Goal: Task Accomplishment & Management: Use online tool/utility

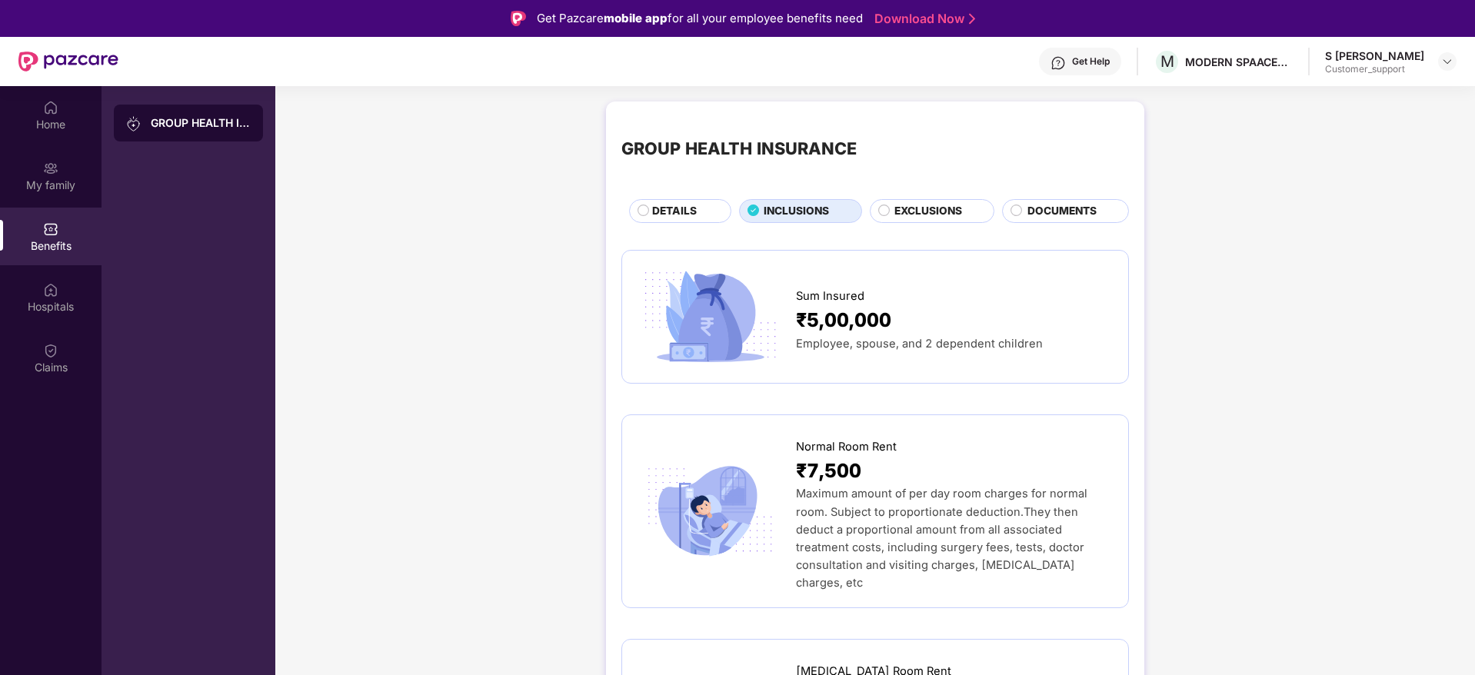
scroll to position [86, 0]
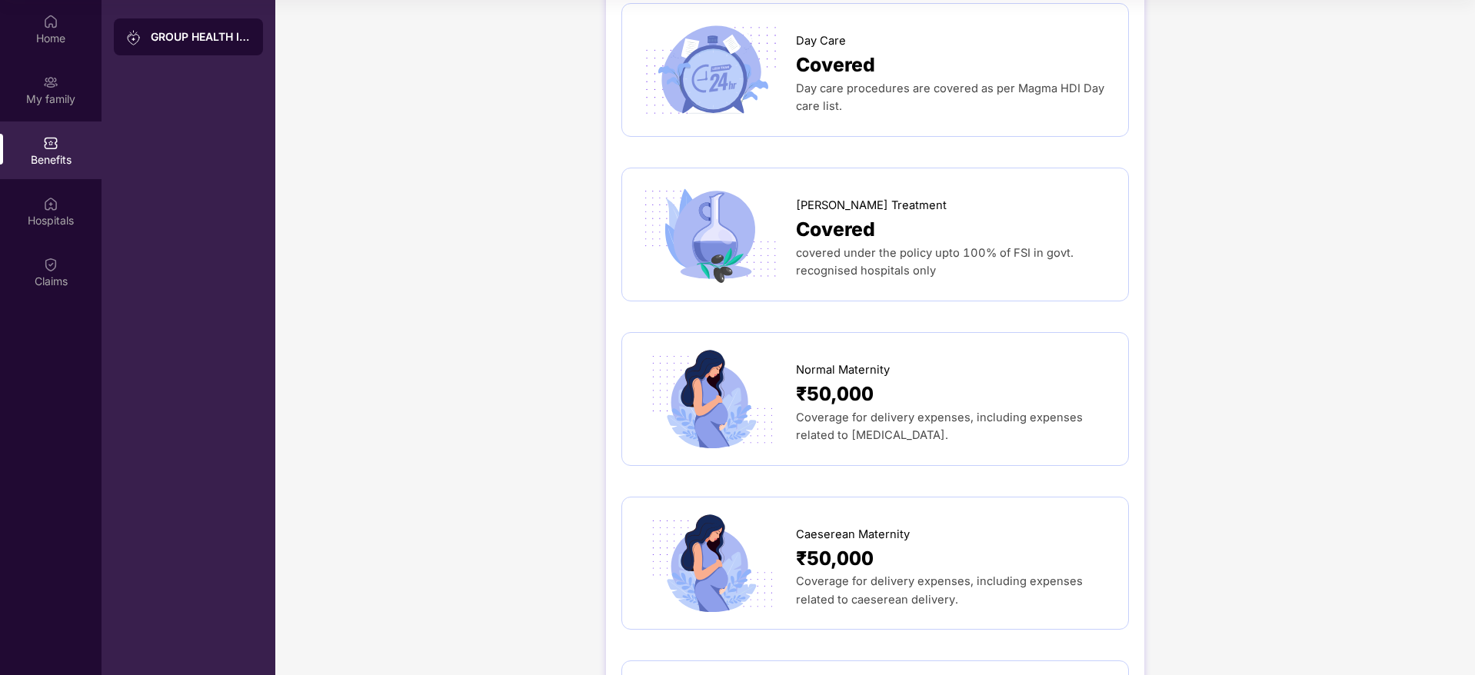
click at [1201, 98] on div "GROUP HEALTH INSURANCE DETAILS INCLUSIONS EXCLUSIONS DOCUMENTS Sum Insured ₹5,0…" at bounding box center [874, 25] width 1199 height 3306
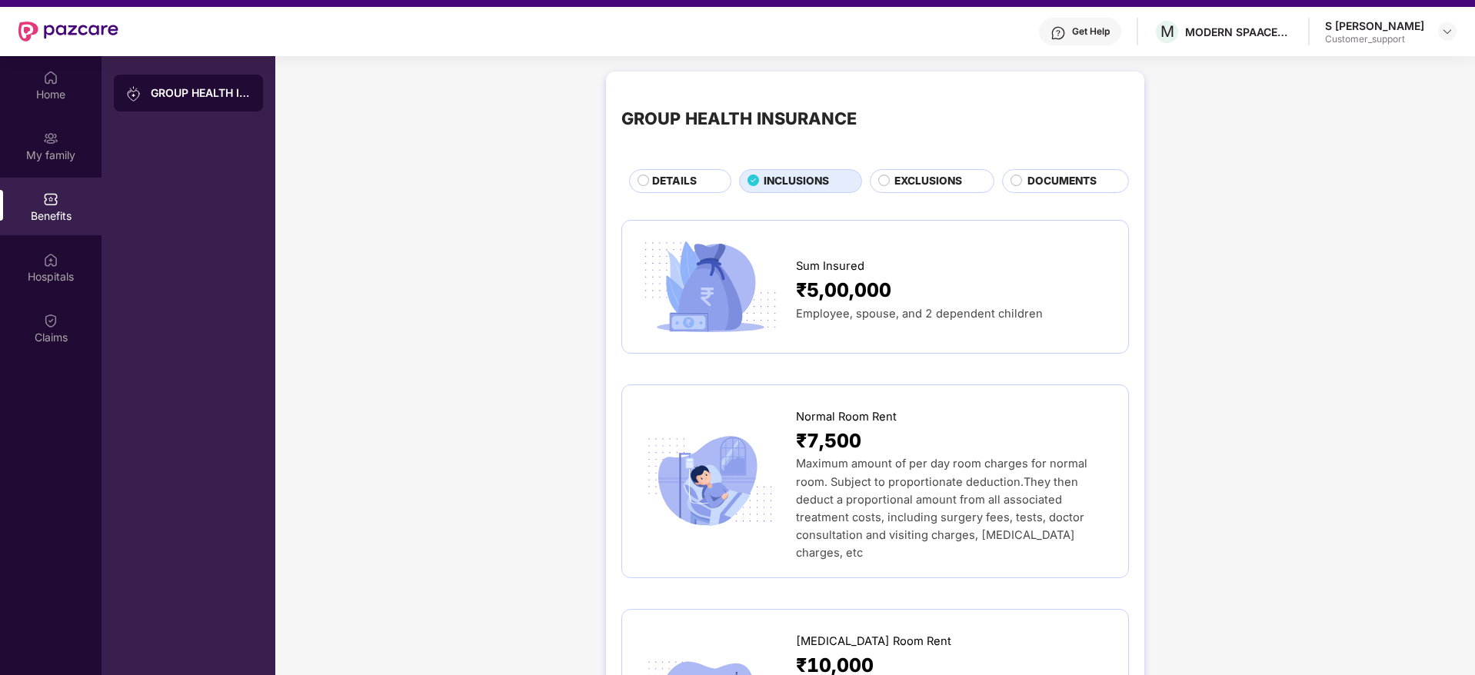
scroll to position [0, 0]
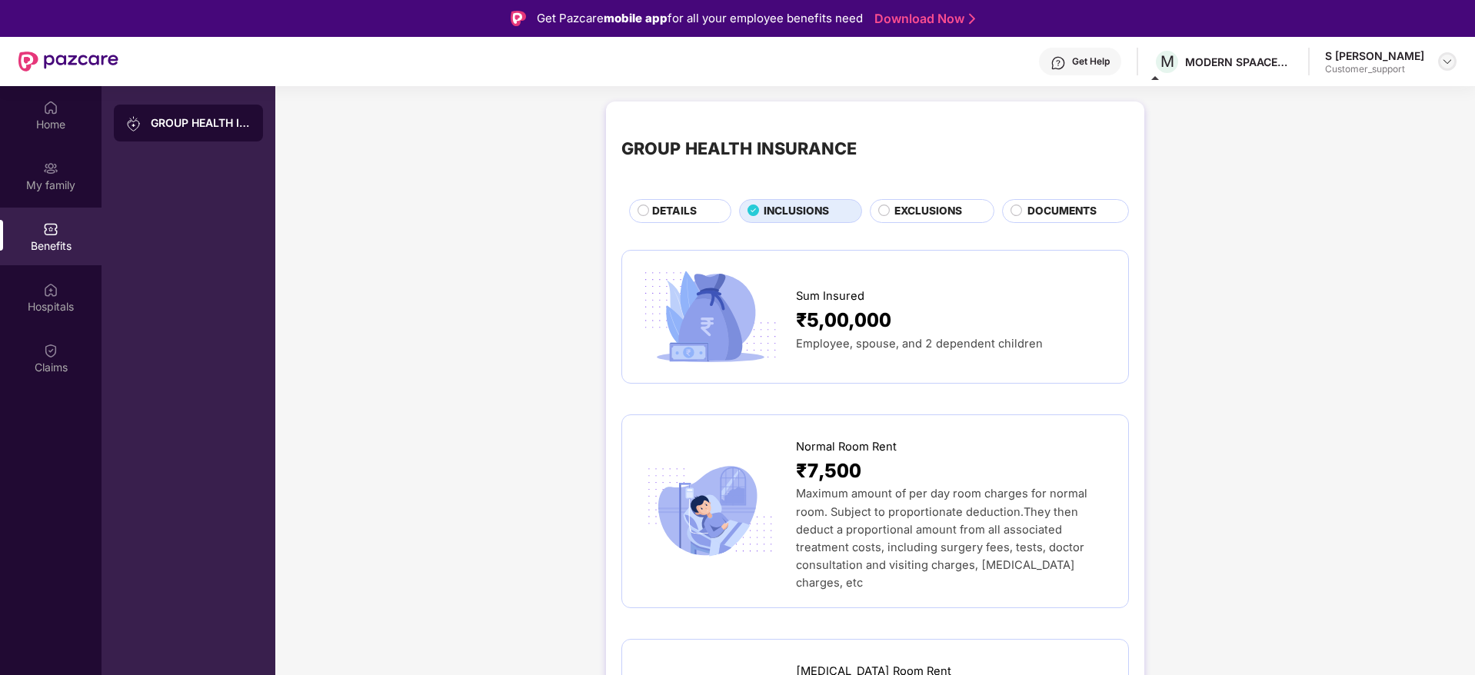
click at [1444, 53] on div at bounding box center [1447, 61] width 18 height 18
click at [1354, 101] on div "Switch to support view" at bounding box center [1375, 98] width 200 height 30
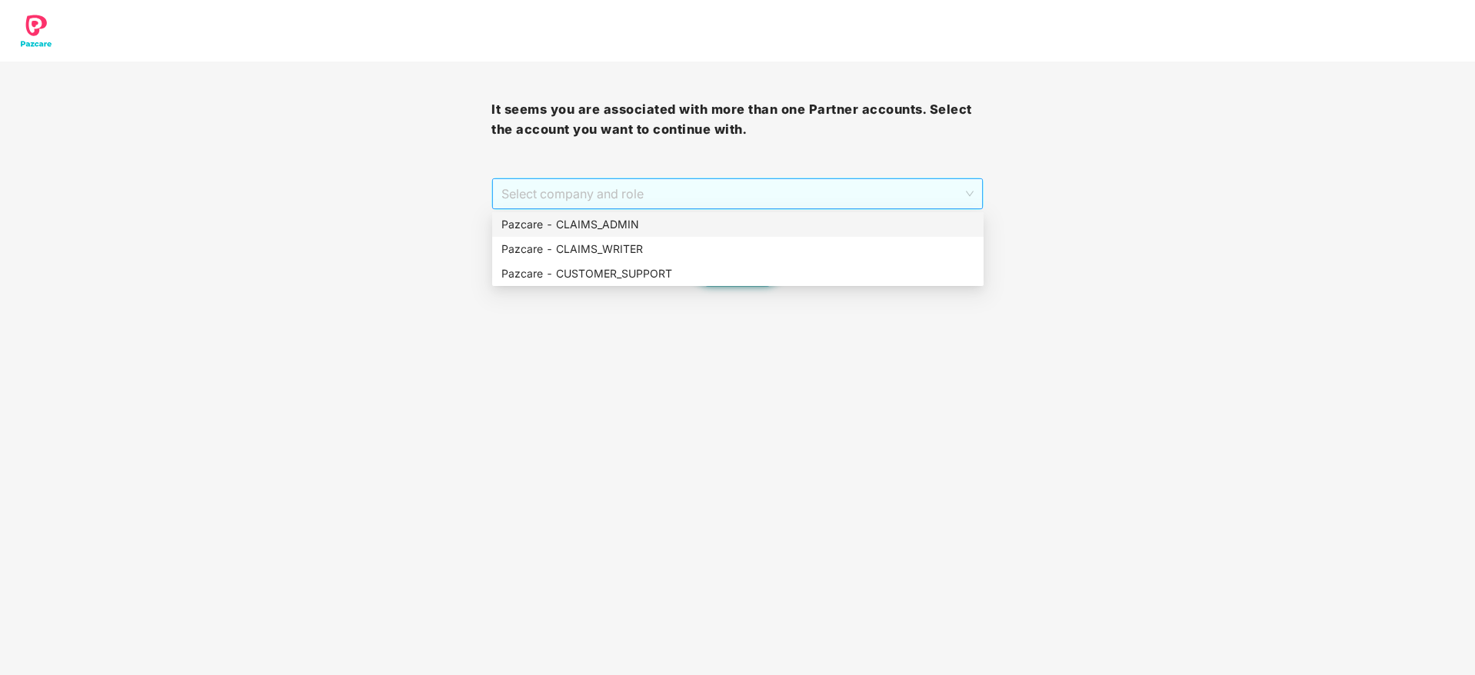
click at [644, 182] on span "Select company and role" at bounding box center [736, 193] width 471 height 29
click at [597, 238] on div "Pazcare - CLAIMS_WRITER" at bounding box center [737, 249] width 491 height 25
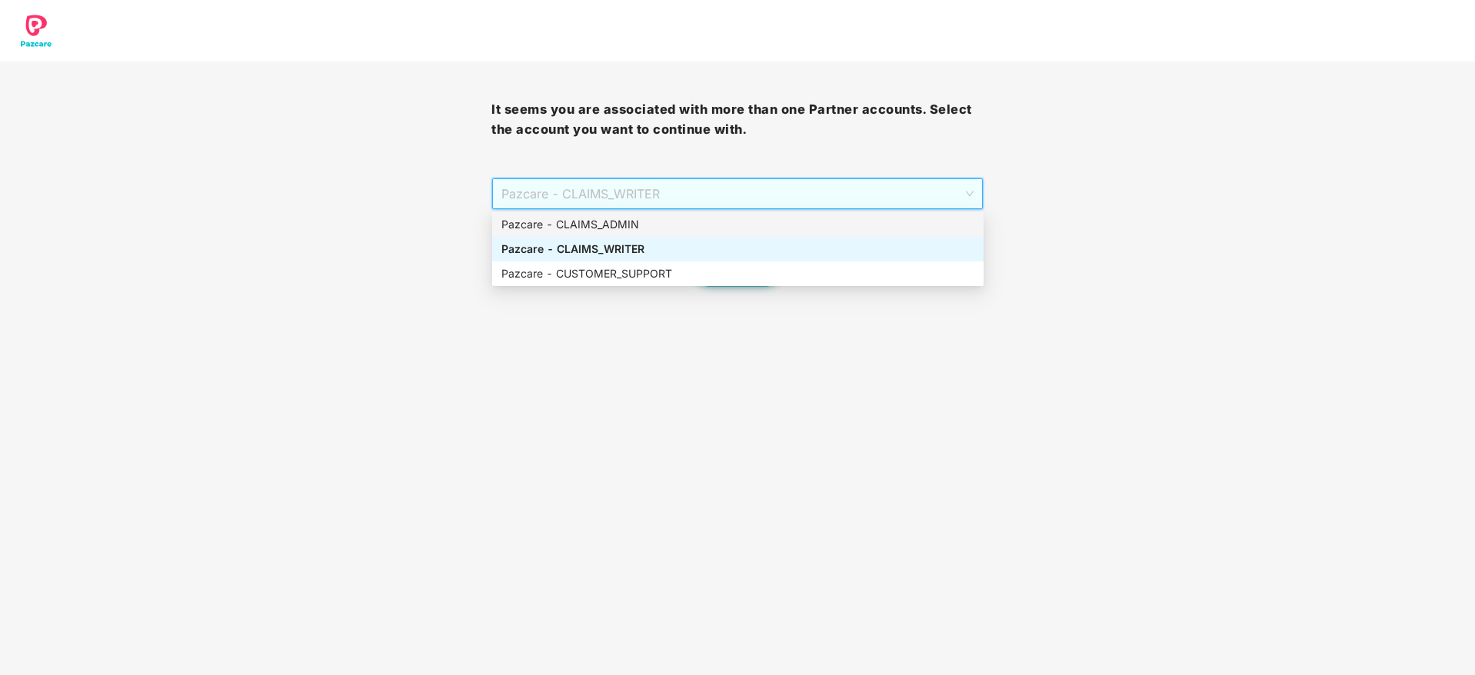
drag, startPoint x: 612, startPoint y: 198, endPoint x: 611, endPoint y: 221, distance: 23.1
click at [611, 221] on body "It seems you are associated with more than one Partner accounts. Select the acc…" at bounding box center [737, 337] width 1475 height 675
click at [611, 221] on div "Pazcare - CLAIMS_ADMIN" at bounding box center [737, 224] width 473 height 17
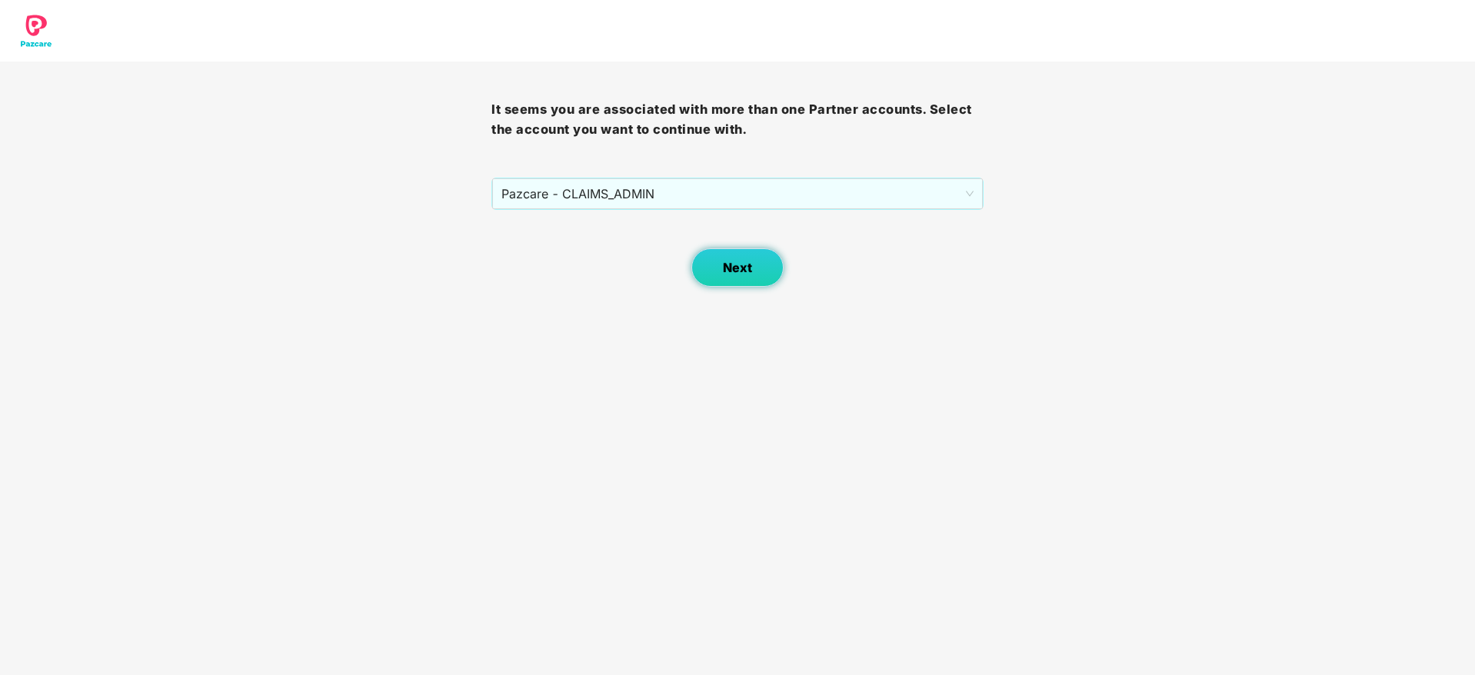
click at [752, 264] on button "Next" at bounding box center [737, 267] width 92 height 38
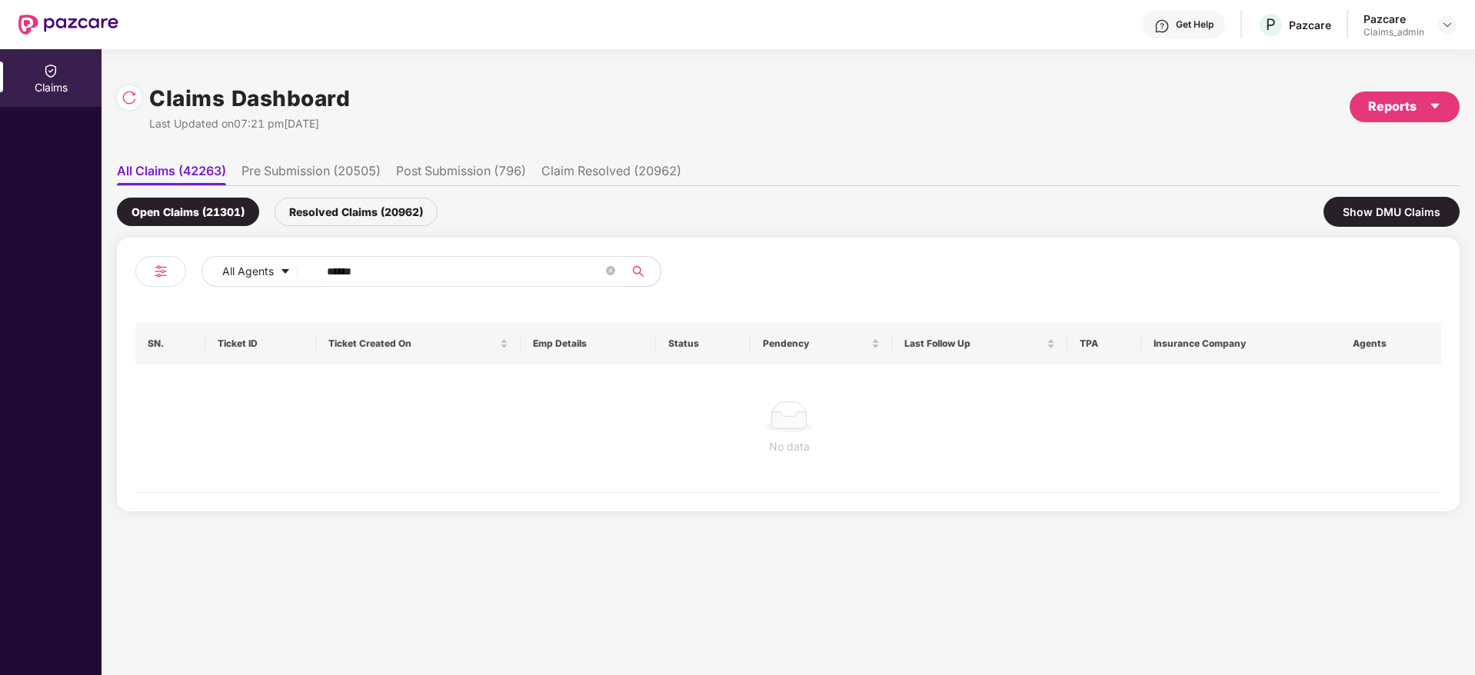
drag, startPoint x: 386, startPoint y: 281, endPoint x: 303, endPoint y: 303, distance: 86.0
click at [303, 303] on div "All Agents ****** SN. Ticket ID Ticket Created On Emp Details Status Pendency L…" at bounding box center [788, 374] width 1306 height 237
paste input "*****"
type input "******"
click at [354, 221] on div "Resolved Claims (20962)" at bounding box center [355, 212] width 163 height 28
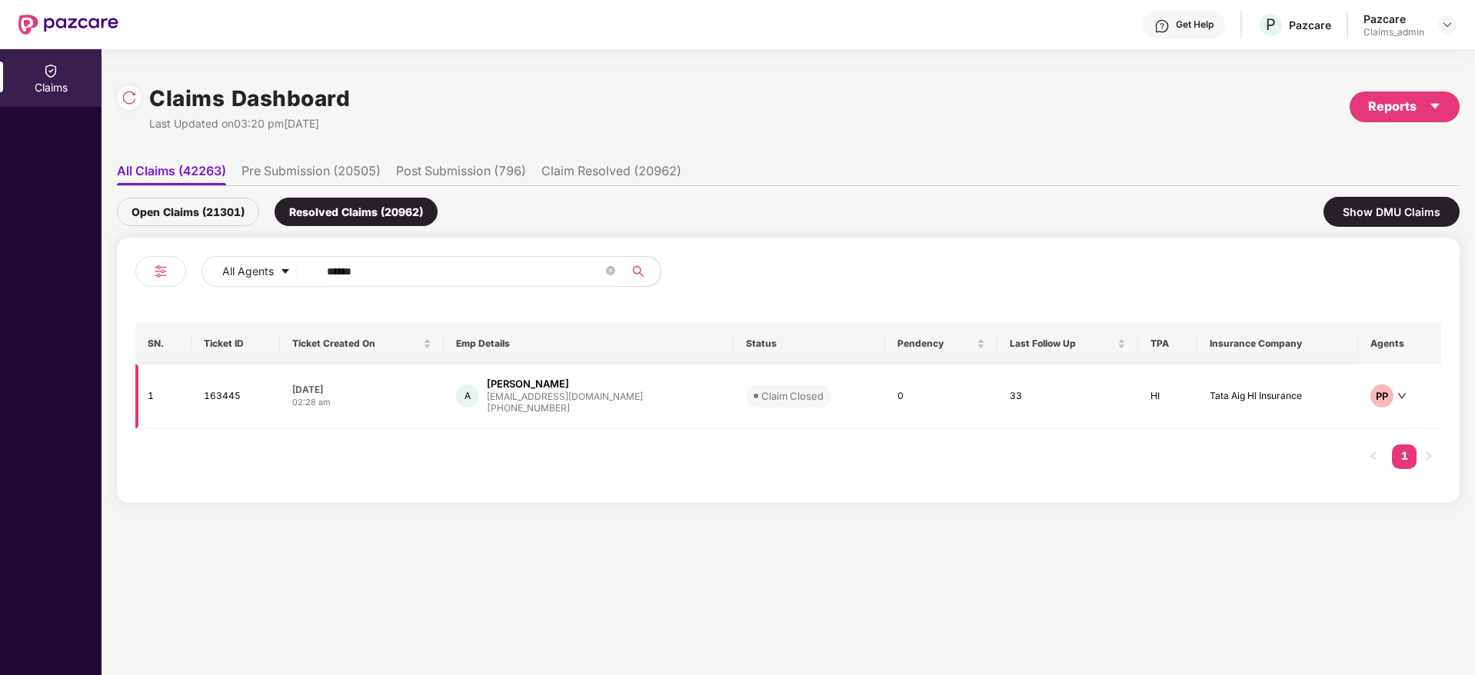
click at [551, 388] on div "[PERSON_NAME]" at bounding box center [528, 384] width 82 height 15
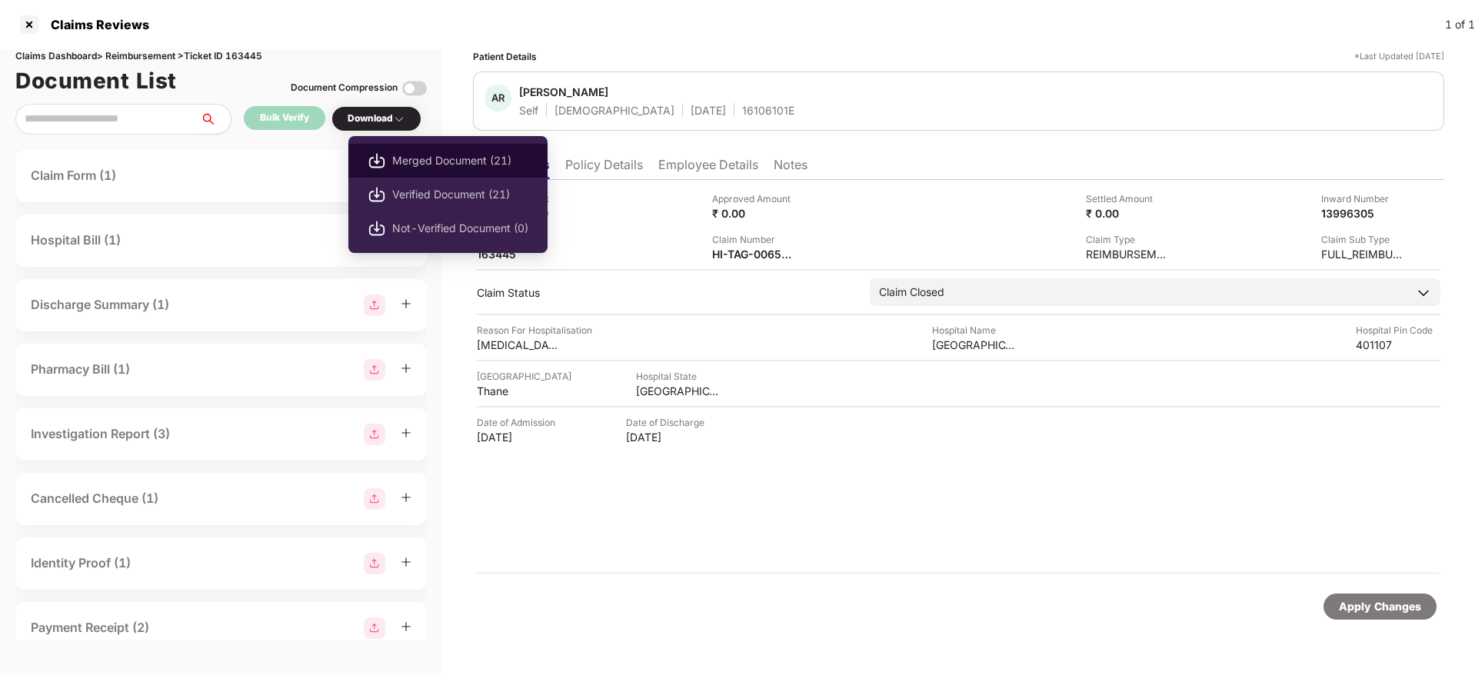
click at [404, 158] on span "Merged Document (21)" at bounding box center [460, 160] width 136 height 17
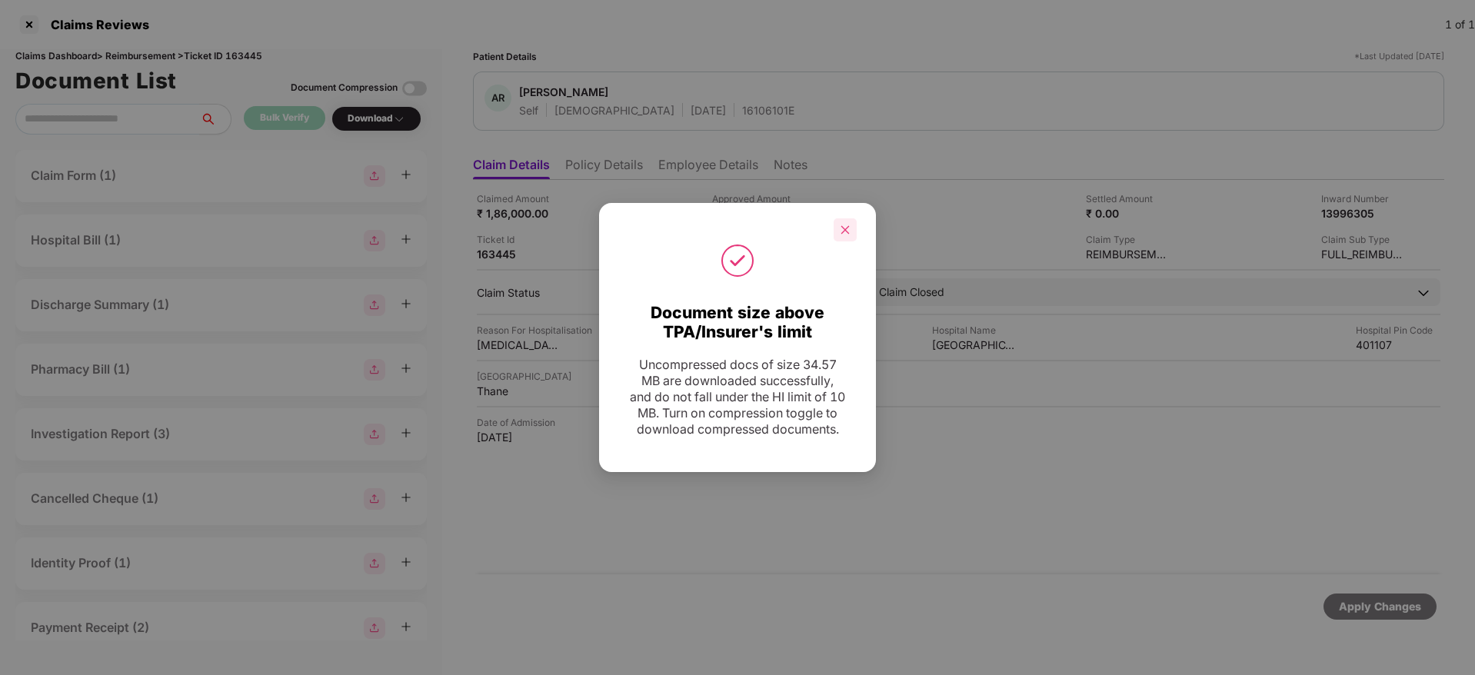
click at [854, 218] on div at bounding box center [844, 229] width 23 height 23
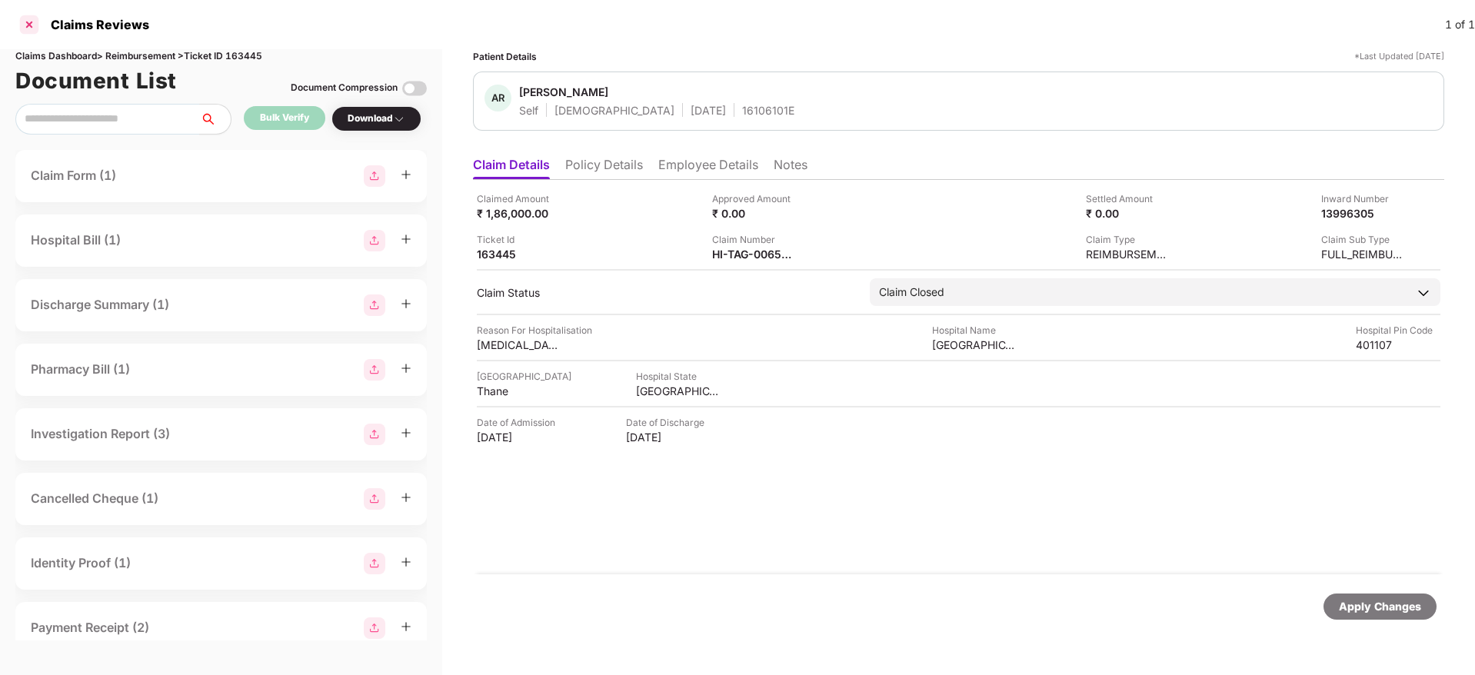
click at [34, 32] on div at bounding box center [29, 24] width 25 height 25
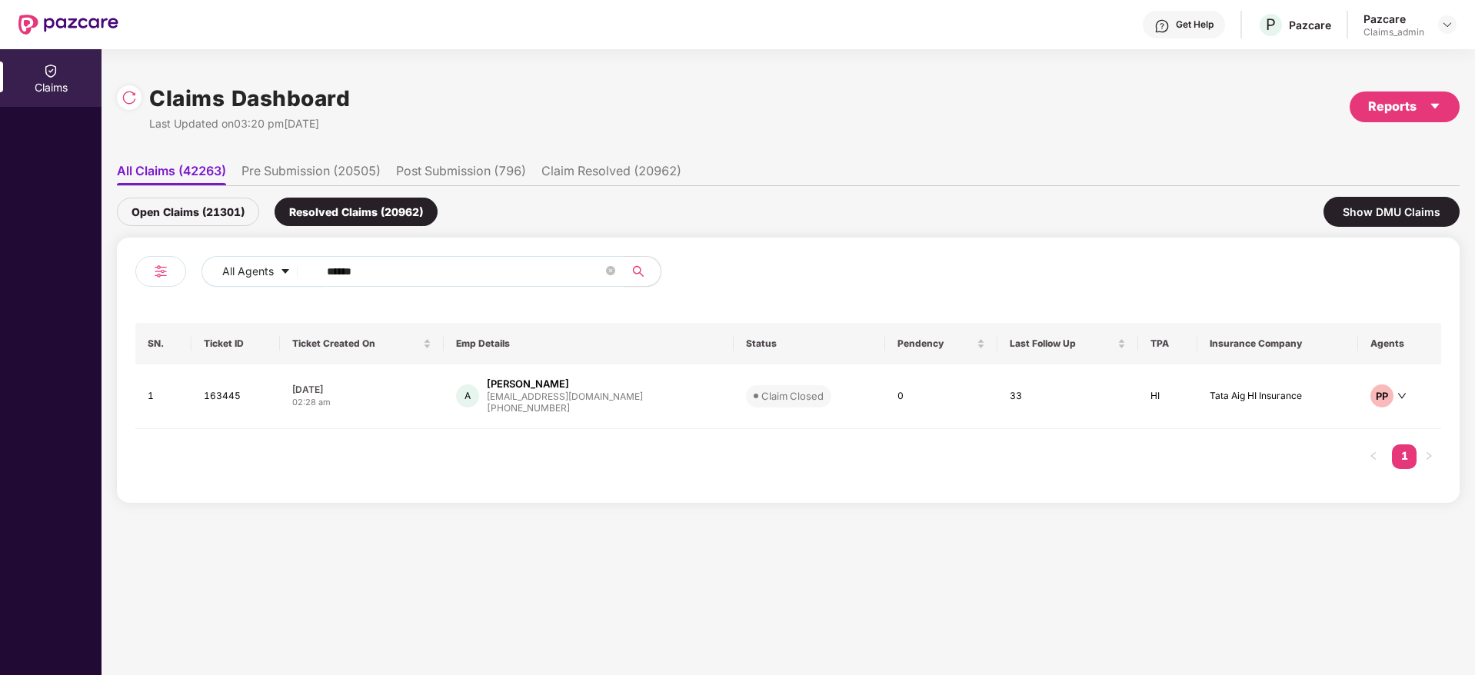
click at [411, 274] on input "******" at bounding box center [465, 271] width 276 height 23
type input "******"
click at [521, 404] on div "[PHONE_NUMBER]" at bounding box center [562, 408] width 156 height 15
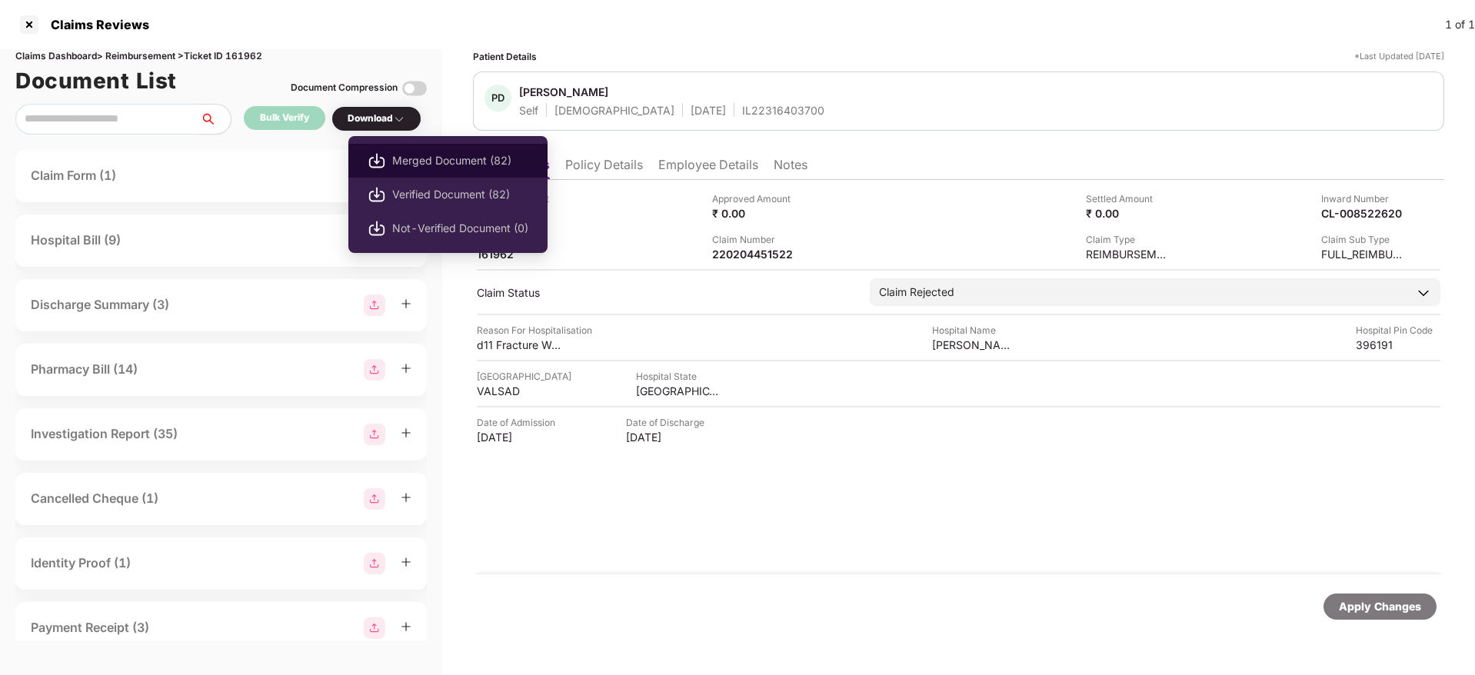
click at [403, 157] on span "Merged Document (82)" at bounding box center [460, 160] width 136 height 17
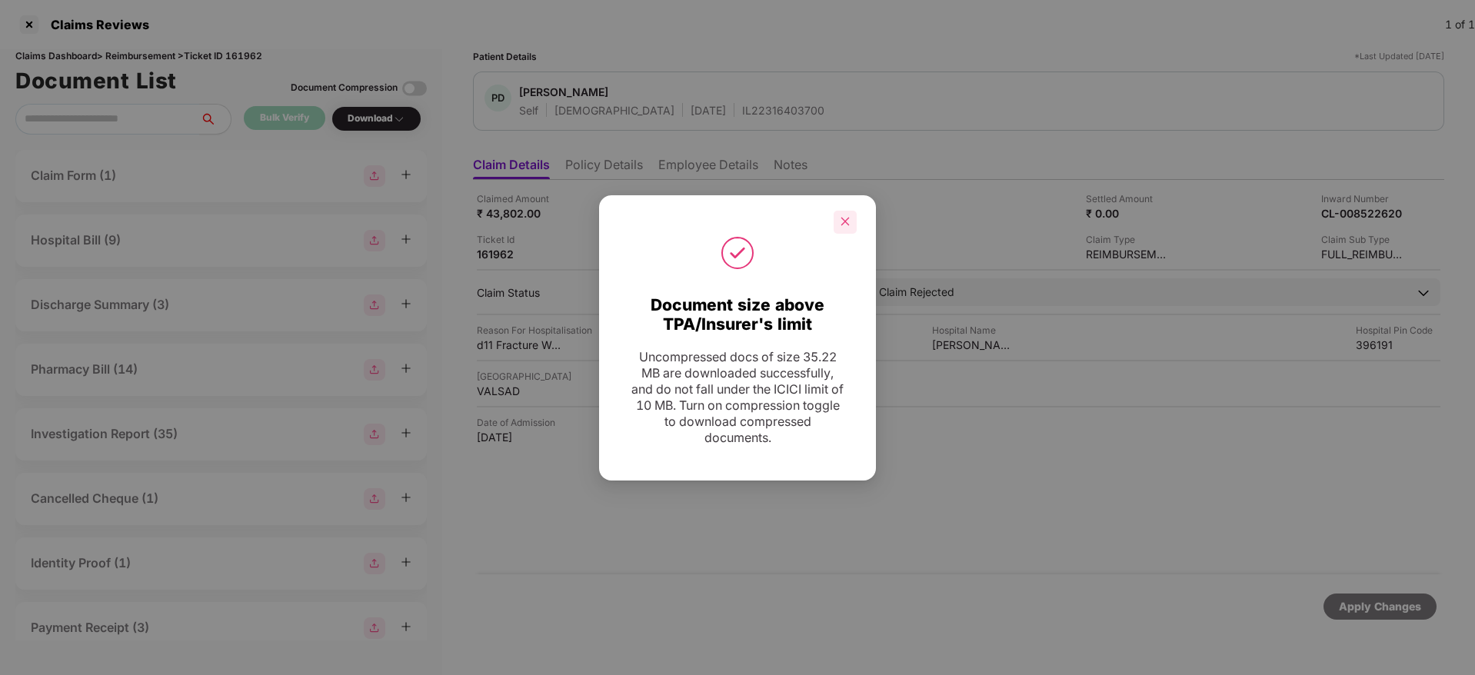
click at [847, 223] on icon "close" at bounding box center [845, 222] width 8 height 8
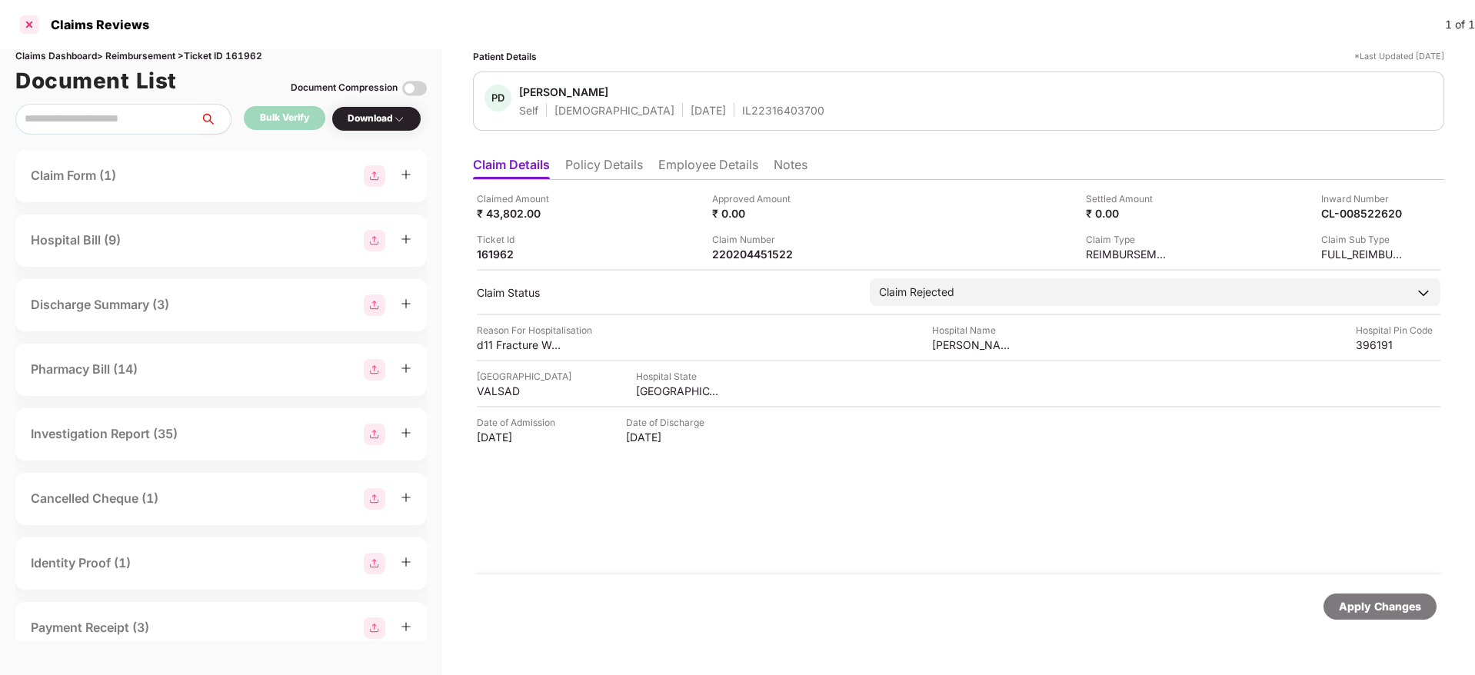
click at [28, 23] on div at bounding box center [29, 24] width 25 height 25
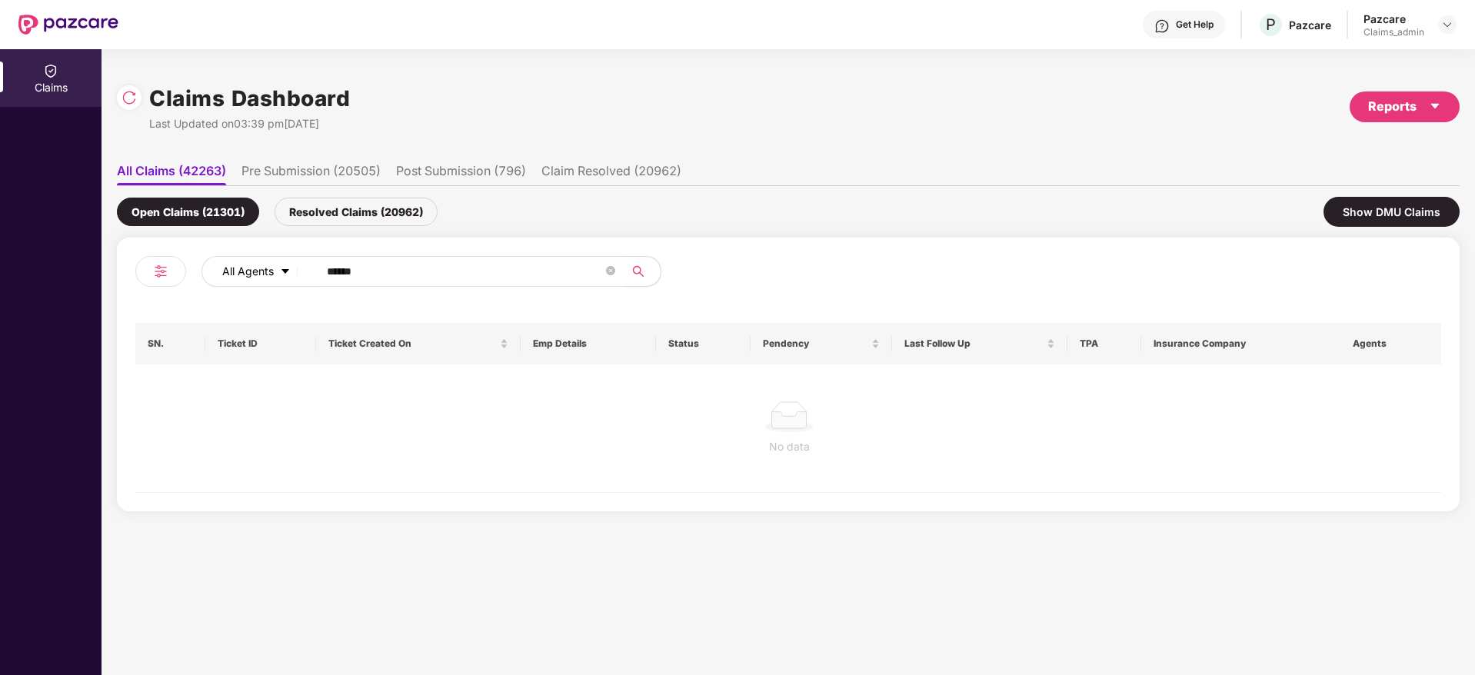
drag, startPoint x: 387, startPoint y: 270, endPoint x: 247, endPoint y: 279, distance: 140.2
click at [247, 279] on div "All Agents ******" at bounding box center [592, 271] width 783 height 31
click at [358, 221] on div "Resolved Claims (20962)" at bounding box center [355, 212] width 163 height 28
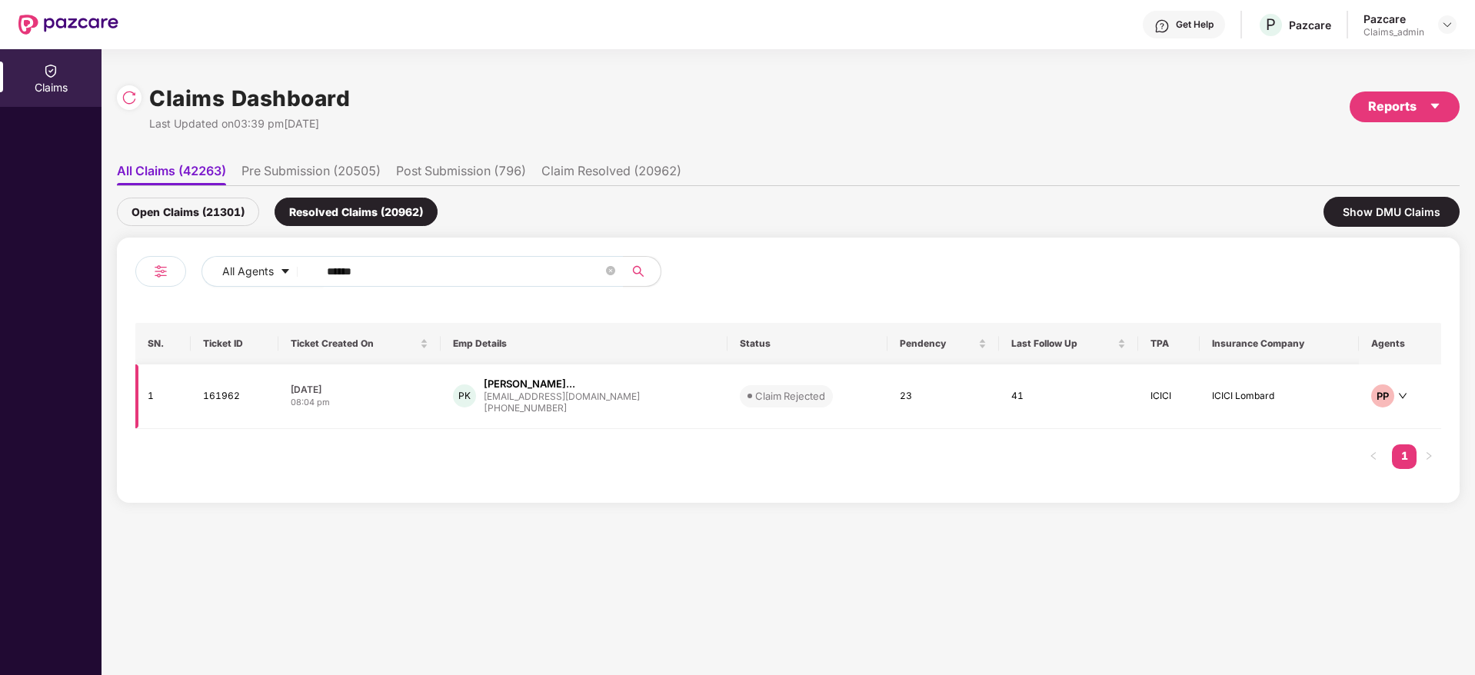
click at [526, 392] on div "[EMAIL_ADDRESS][DOMAIN_NAME]" at bounding box center [562, 396] width 156 height 10
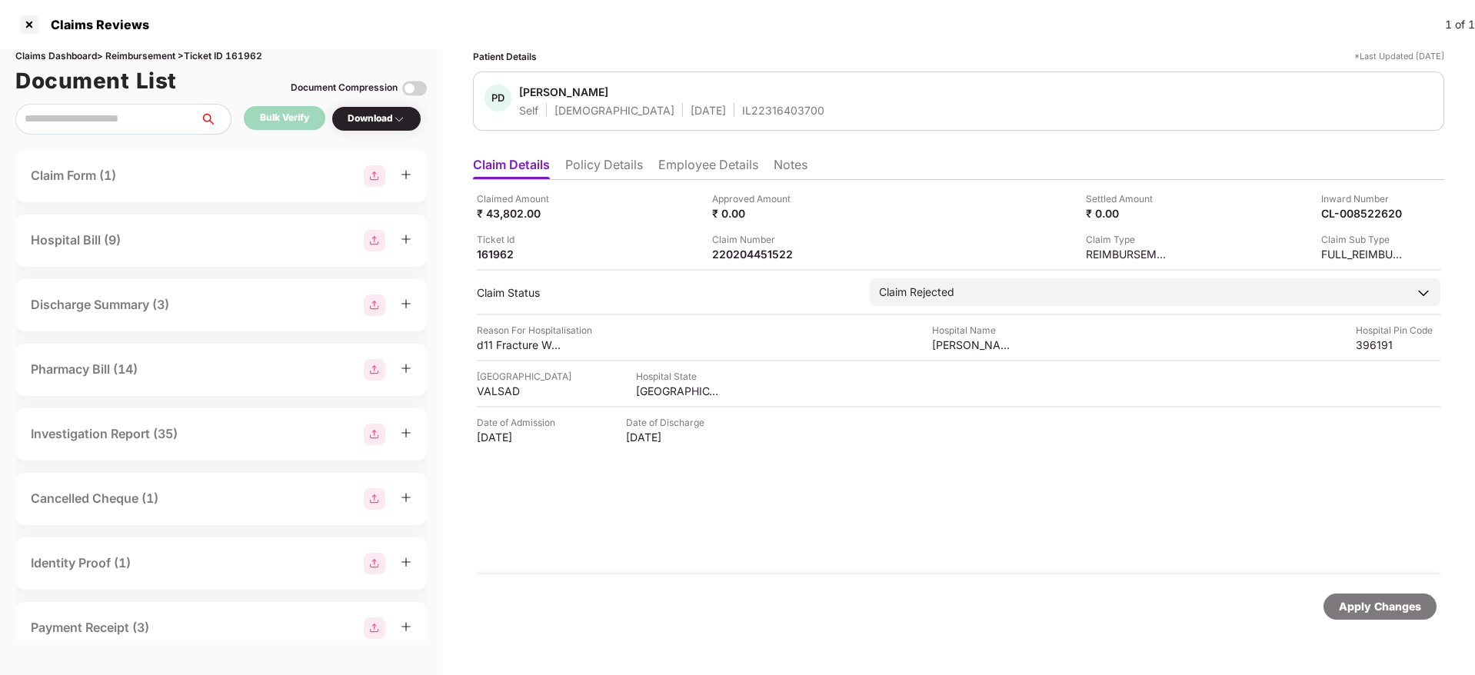
click at [790, 161] on li "Notes" at bounding box center [790, 168] width 34 height 22
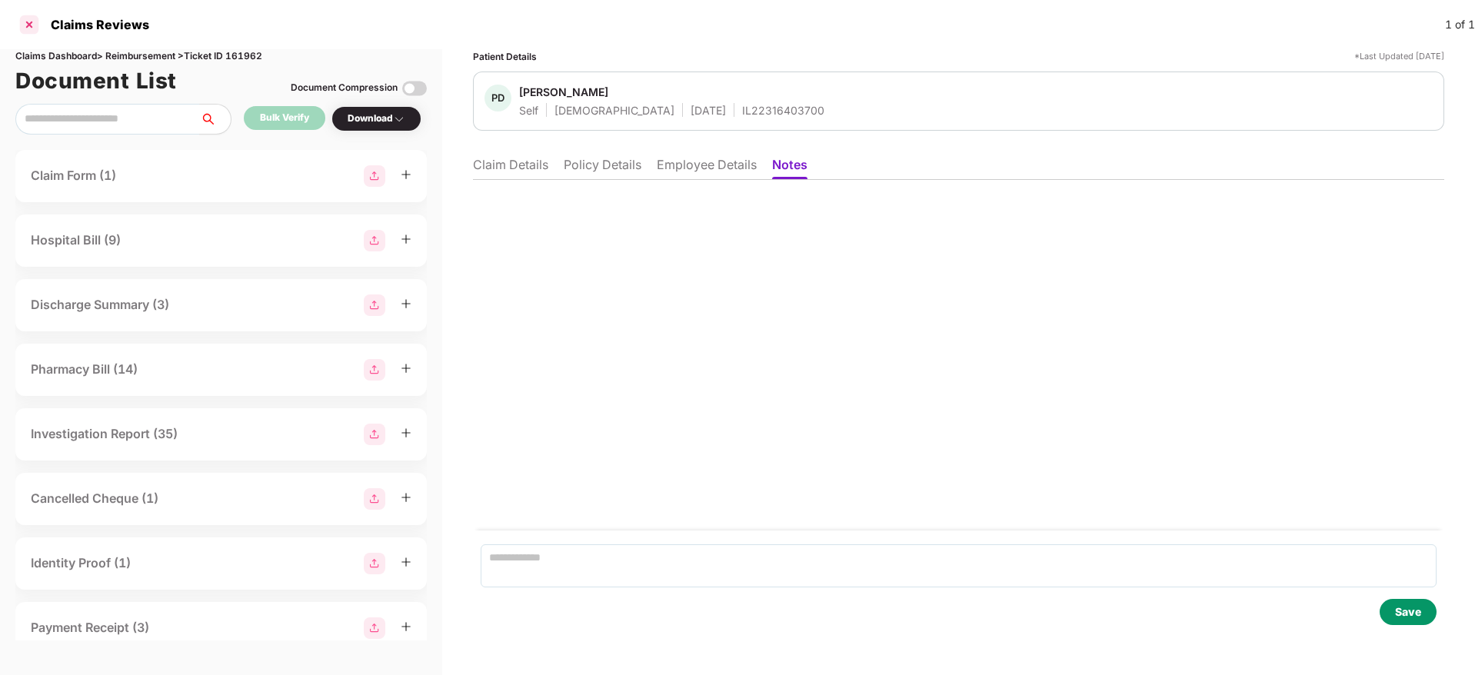
click at [16, 26] on div "Claims Reviews 1 of 1" at bounding box center [737, 24] width 1475 height 49
click at [25, 24] on div at bounding box center [29, 24] width 25 height 25
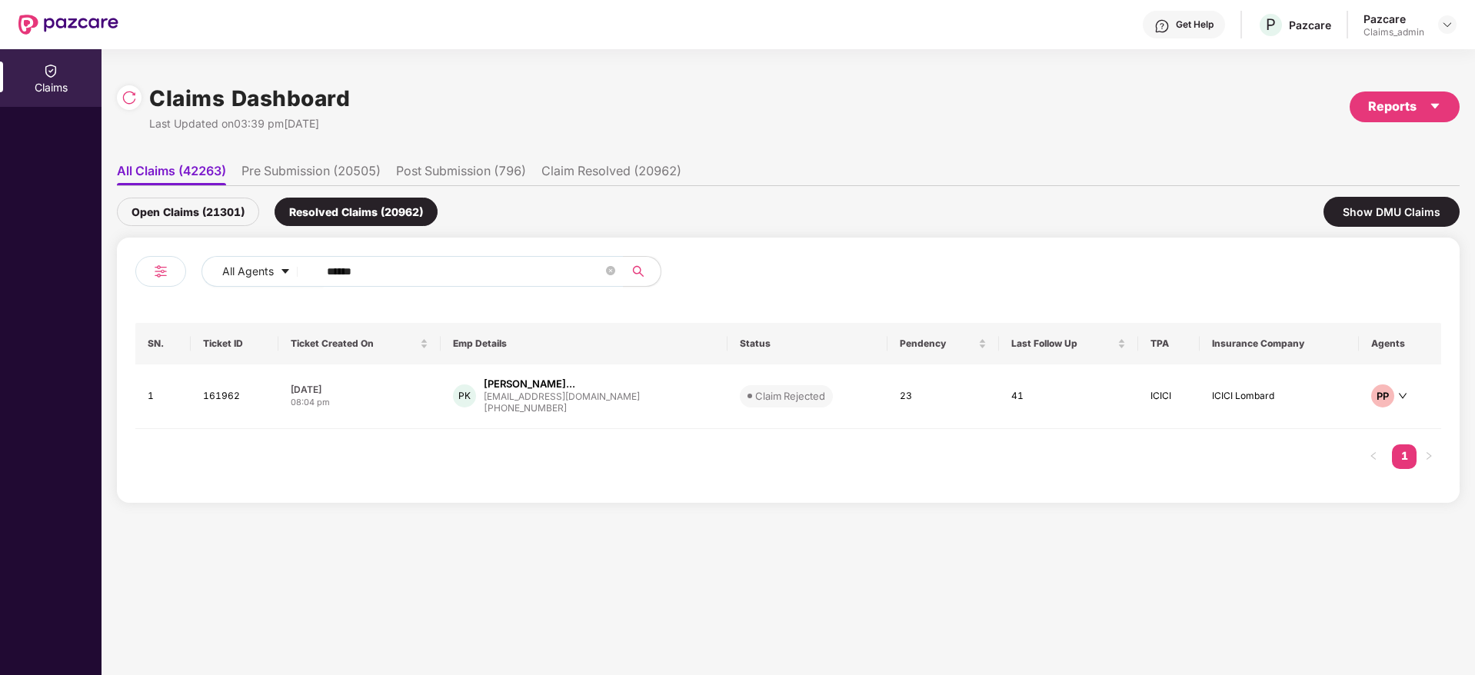
click at [1454, 15] on div at bounding box center [1447, 24] width 18 height 18
click at [1445, 29] on img at bounding box center [1447, 24] width 12 height 12
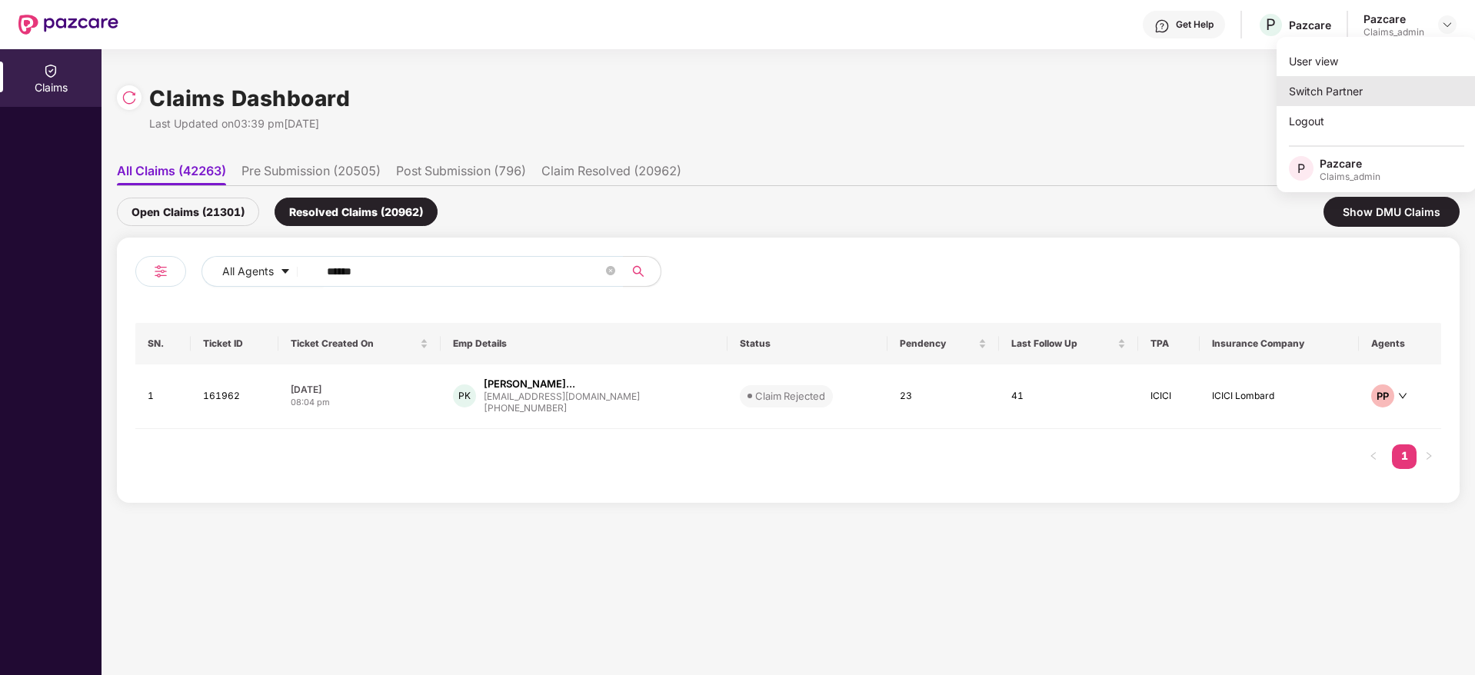
click at [1371, 85] on div "Switch Partner" at bounding box center [1376, 91] width 200 height 30
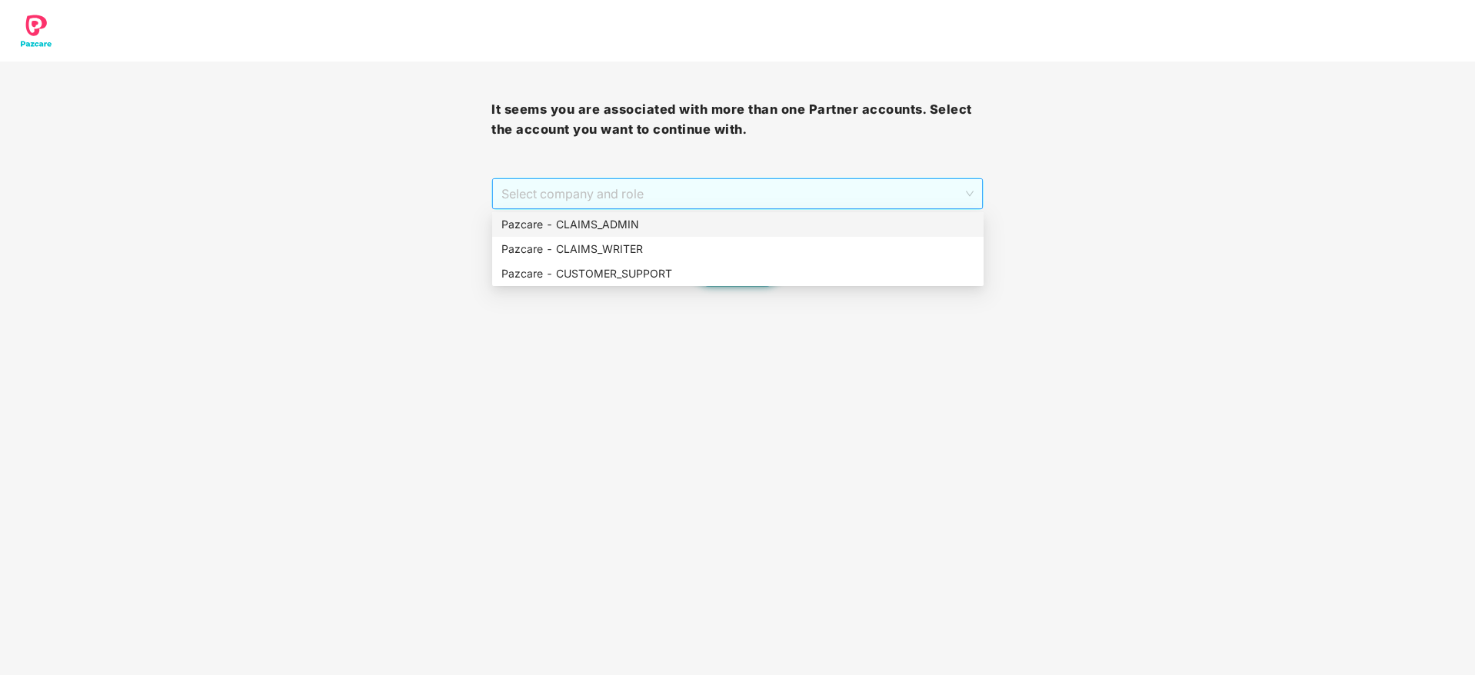
click at [761, 186] on span "Select company and role" at bounding box center [736, 193] width 471 height 29
click at [753, 270] on div "Pazcare - CUSTOMER_SUPPORT" at bounding box center [737, 273] width 473 height 17
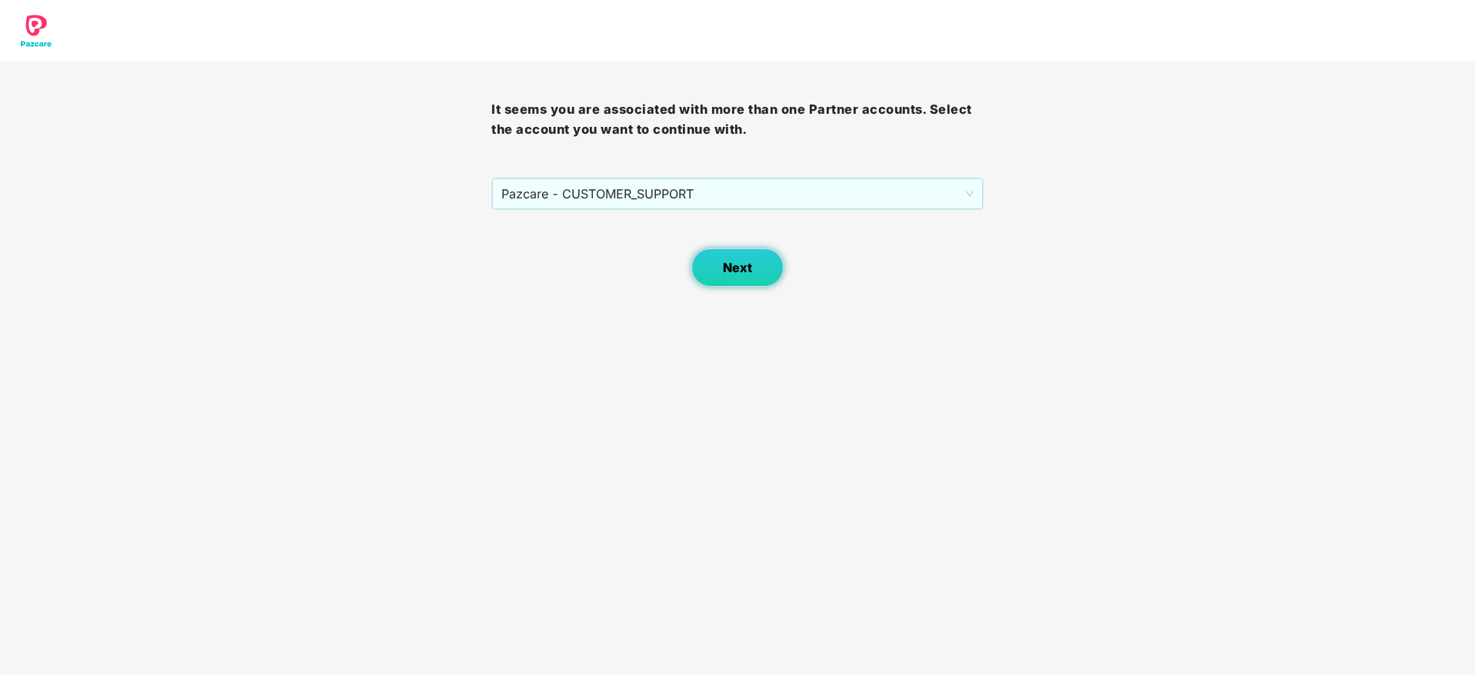
click at [736, 274] on span "Next" at bounding box center [737, 268] width 29 height 15
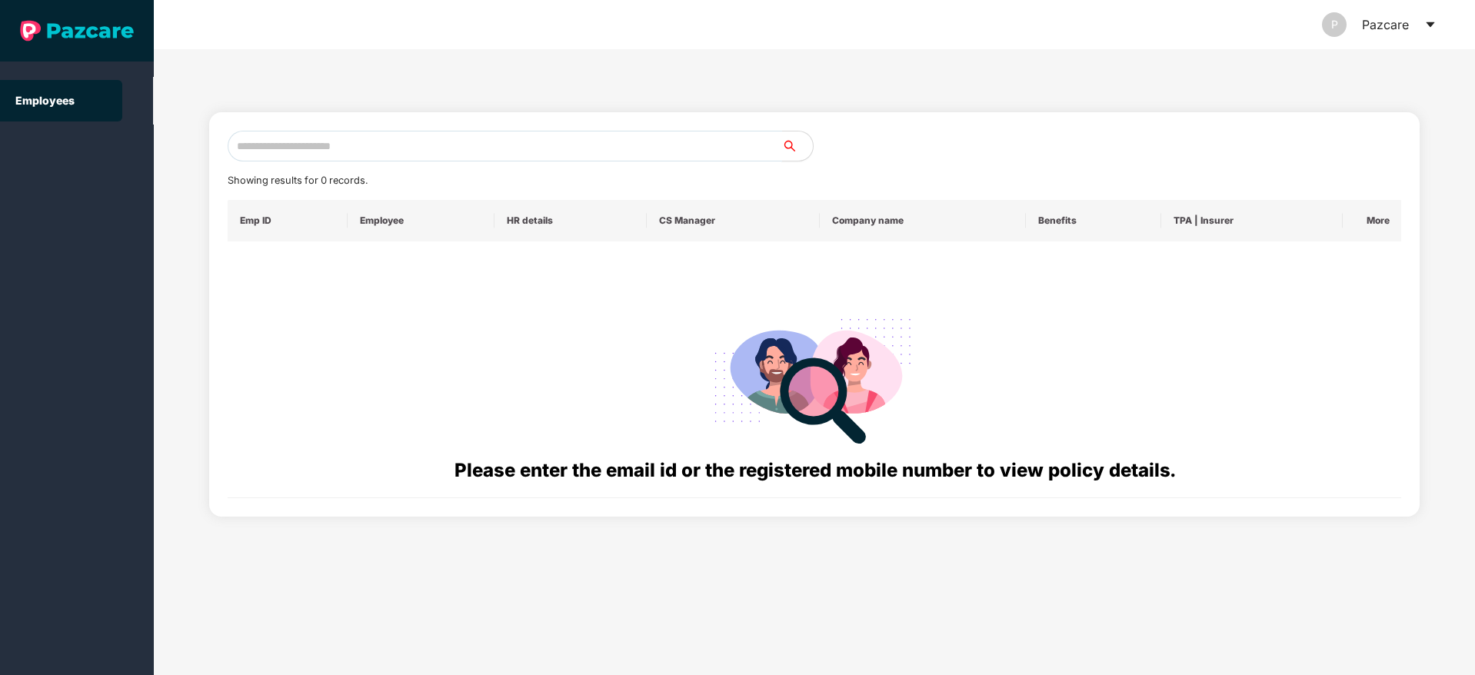
click at [507, 143] on input "text" at bounding box center [505, 146] width 554 height 31
paste input "**********"
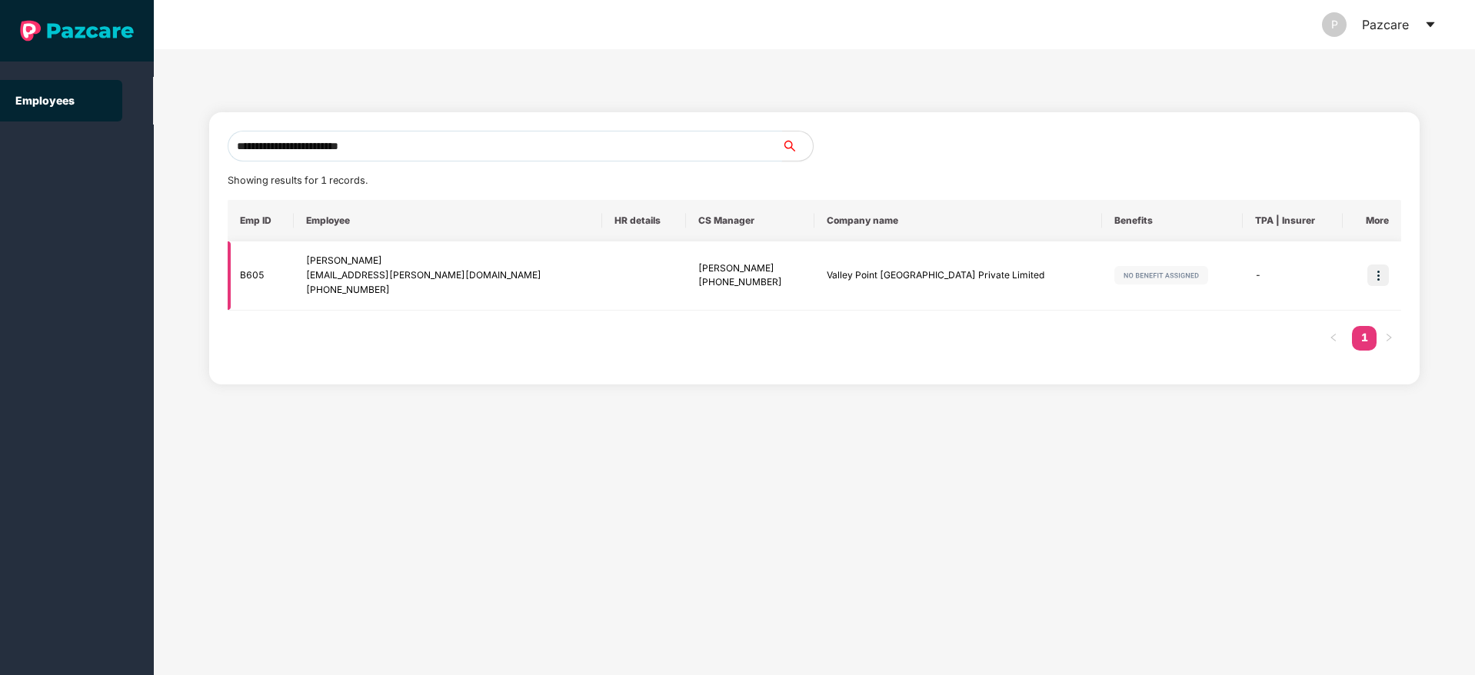
type input "**********"
drag, startPoint x: 838, startPoint y: 268, endPoint x: 994, endPoint y: 272, distance: 156.1
click at [994, 272] on td "Valley Point [GEOGRAPHIC_DATA] Private Limited" at bounding box center [958, 275] width 288 height 69
click at [1434, 23] on icon "caret-down" at bounding box center [1430, 24] width 12 height 12
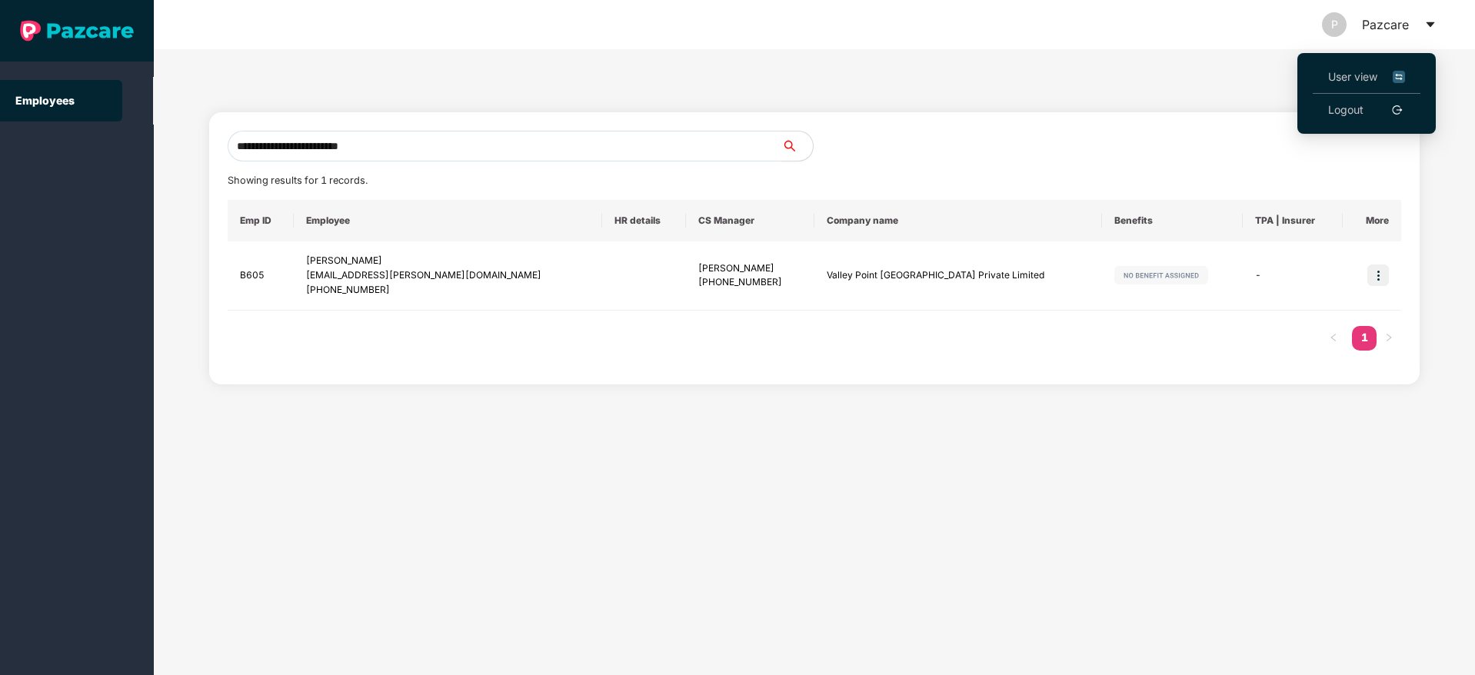
click at [1339, 69] on span "User view" at bounding box center [1366, 76] width 77 height 17
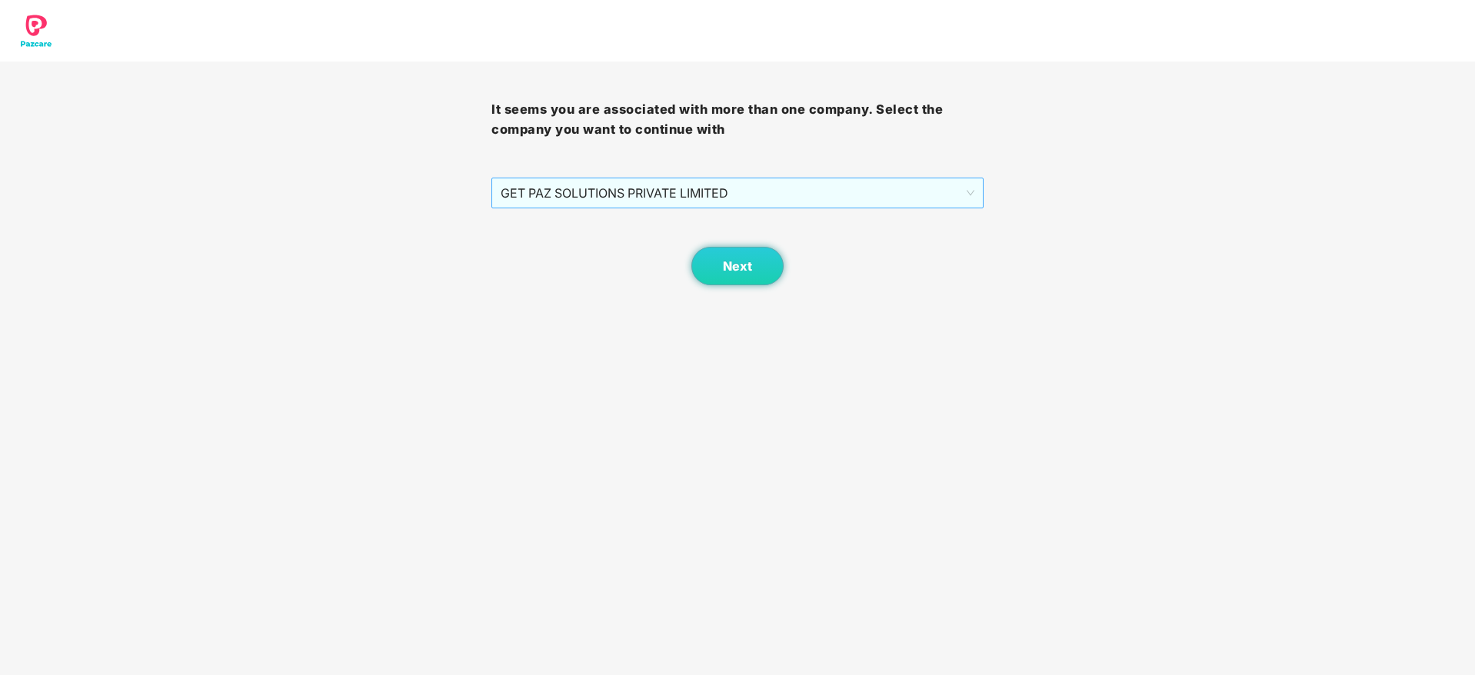
click at [700, 190] on span "GET PAZ SOLUTIONS PRIVATE LIMITED" at bounding box center [737, 192] width 473 height 29
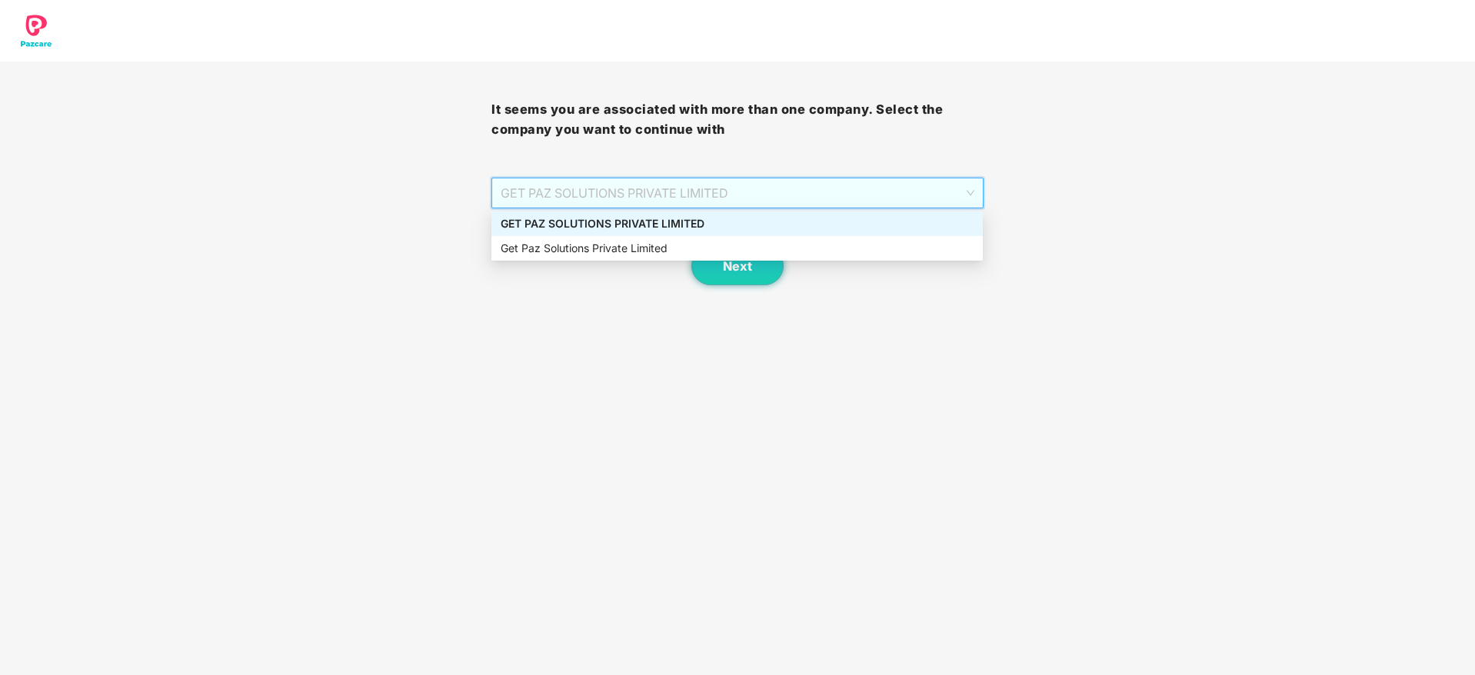
click at [710, 228] on div "GET PAZ SOLUTIONS PRIVATE LIMITED" at bounding box center [737, 223] width 473 height 17
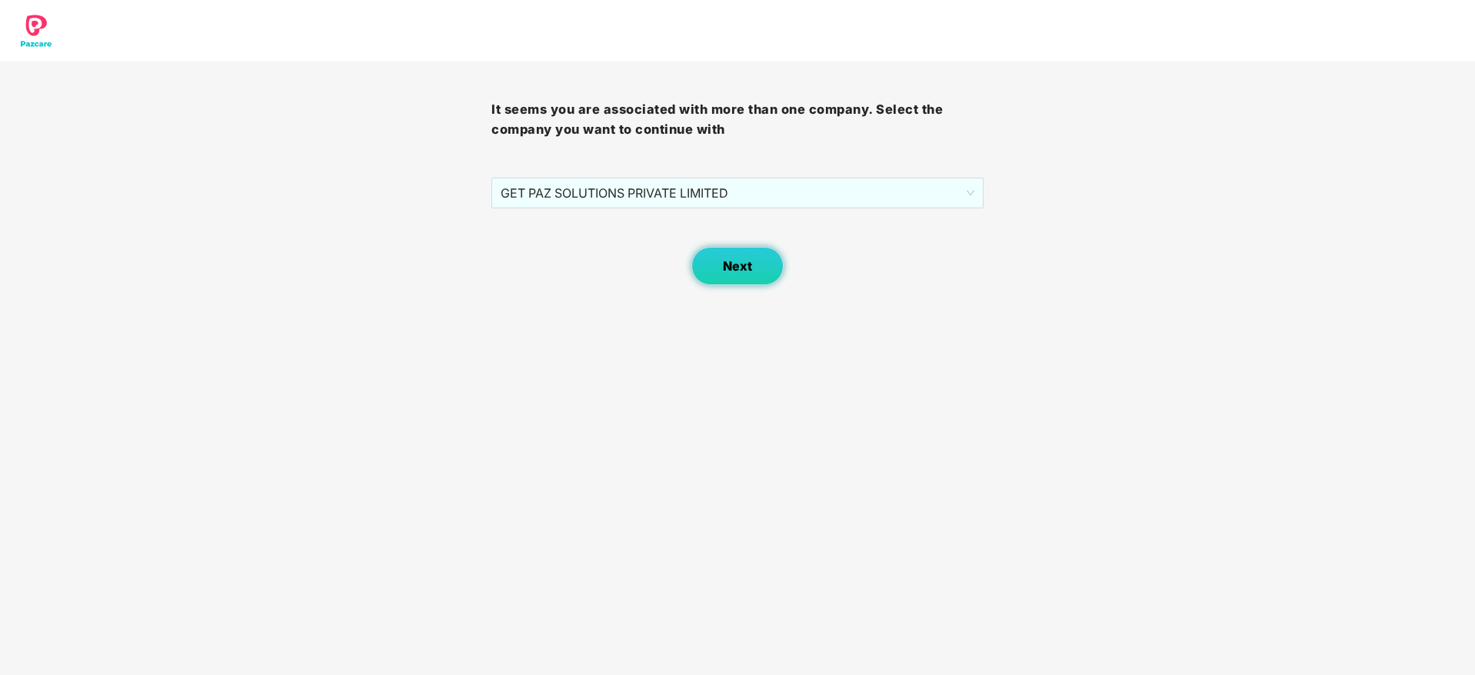
click at [720, 268] on button "Next" at bounding box center [737, 266] width 92 height 38
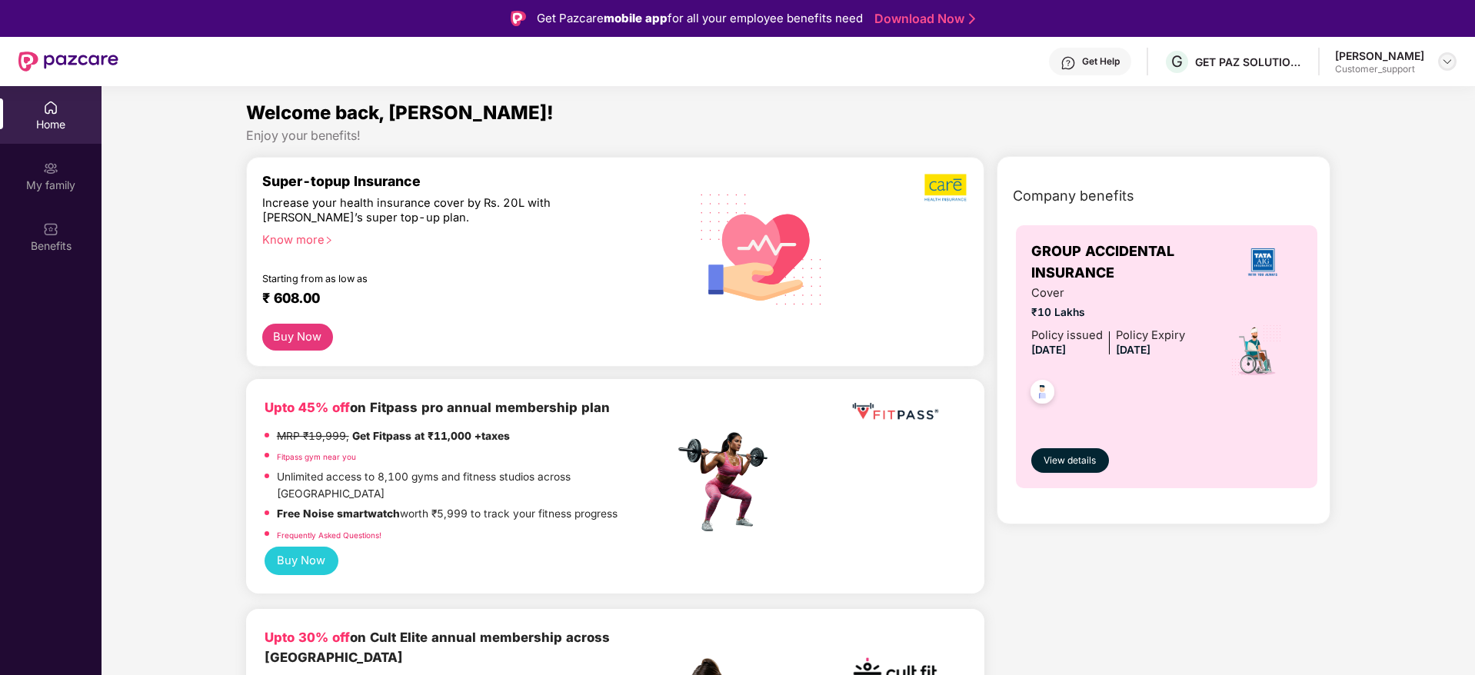
click at [1442, 65] on img at bounding box center [1447, 61] width 12 height 12
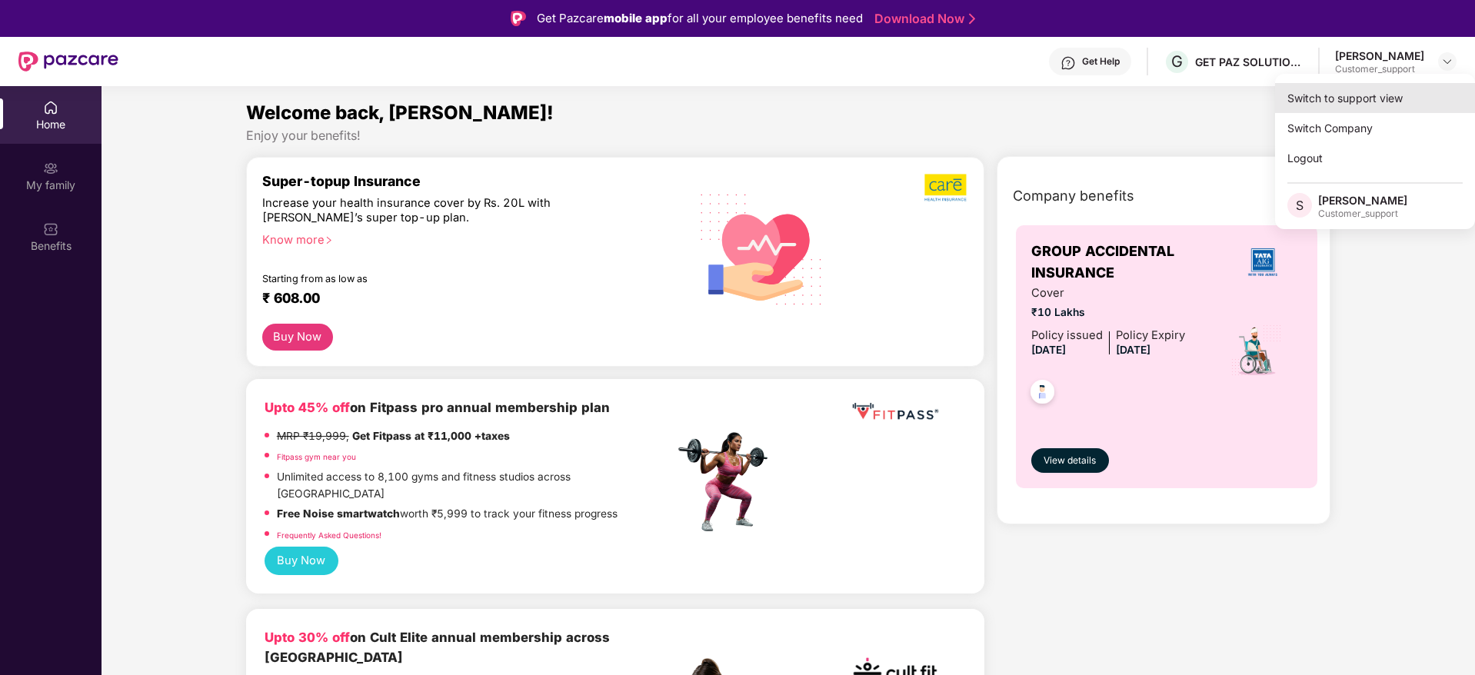
click at [1349, 94] on div "Switch to support view" at bounding box center [1375, 98] width 200 height 30
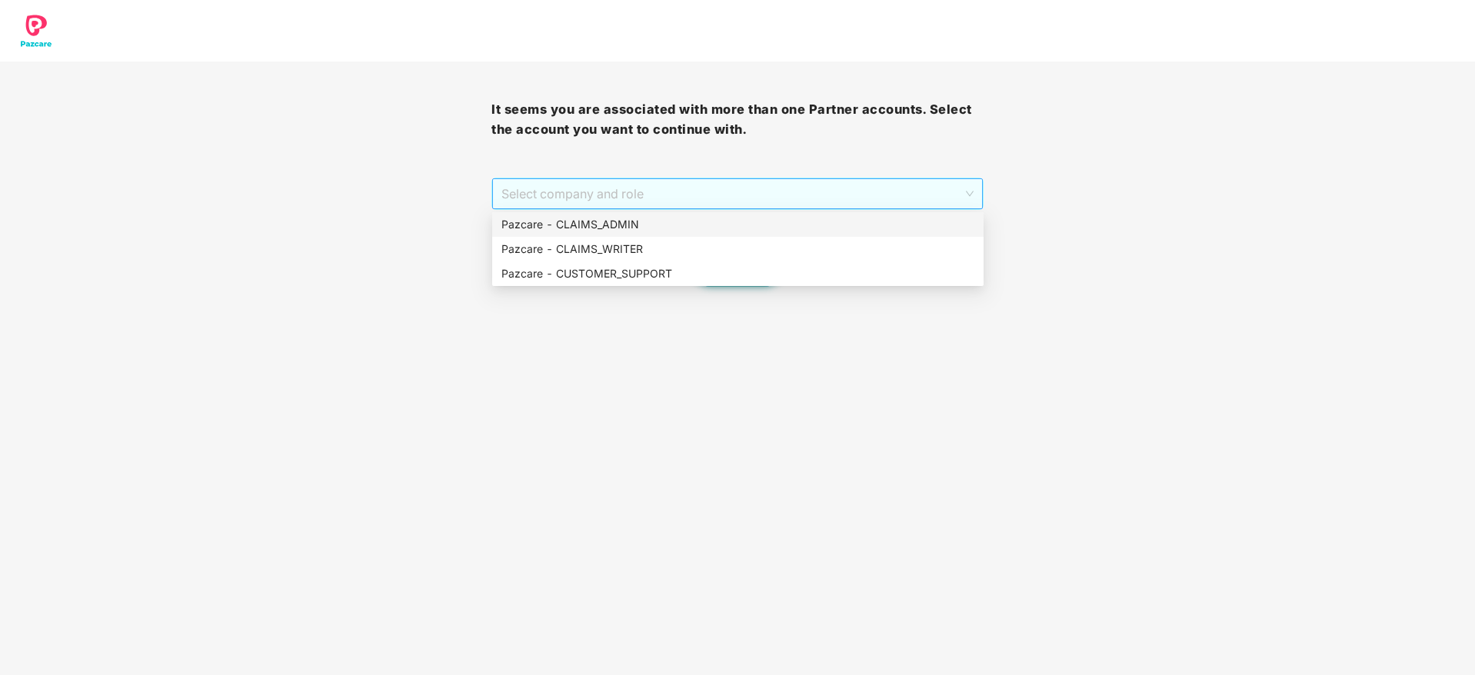
click at [590, 179] on span "Select company and role" at bounding box center [736, 193] width 471 height 29
click at [615, 228] on div "Pazcare - CLAIMS_ADMIN" at bounding box center [737, 224] width 473 height 17
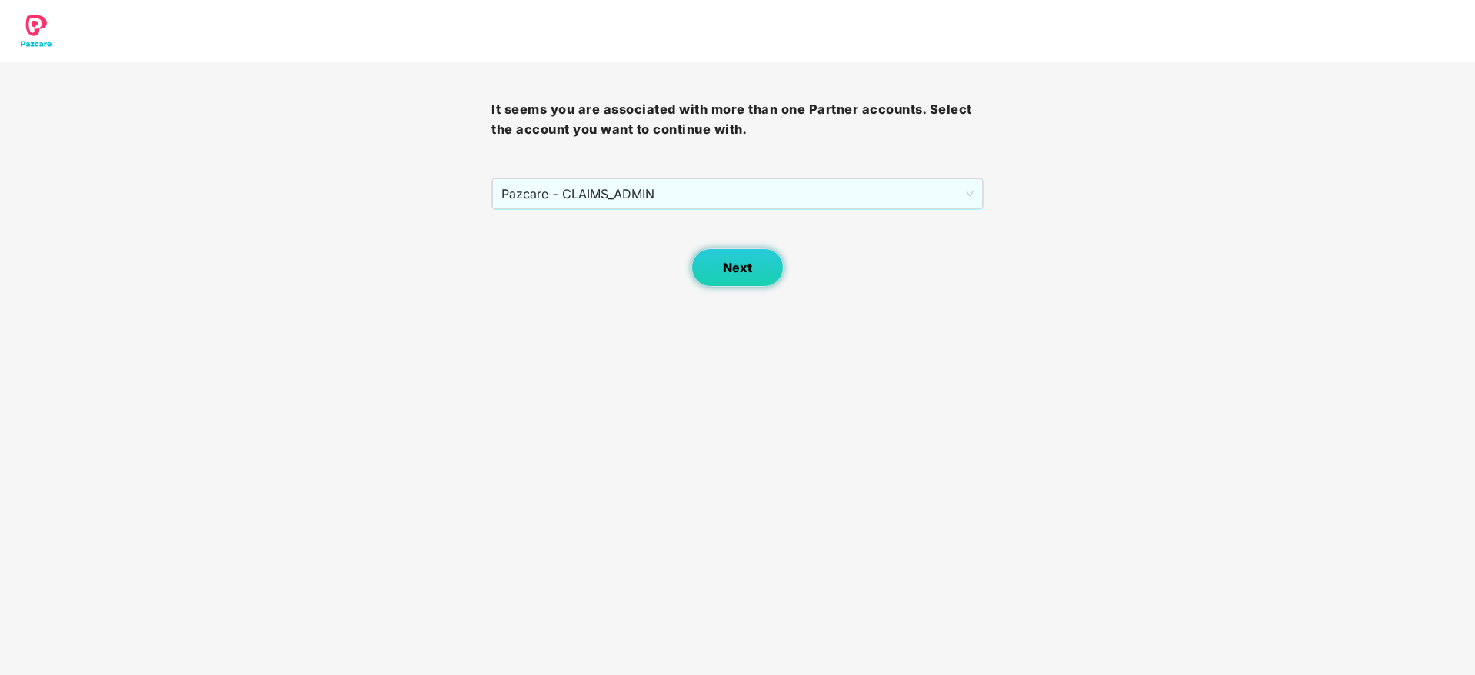
click at [753, 277] on button "Next" at bounding box center [737, 267] width 92 height 38
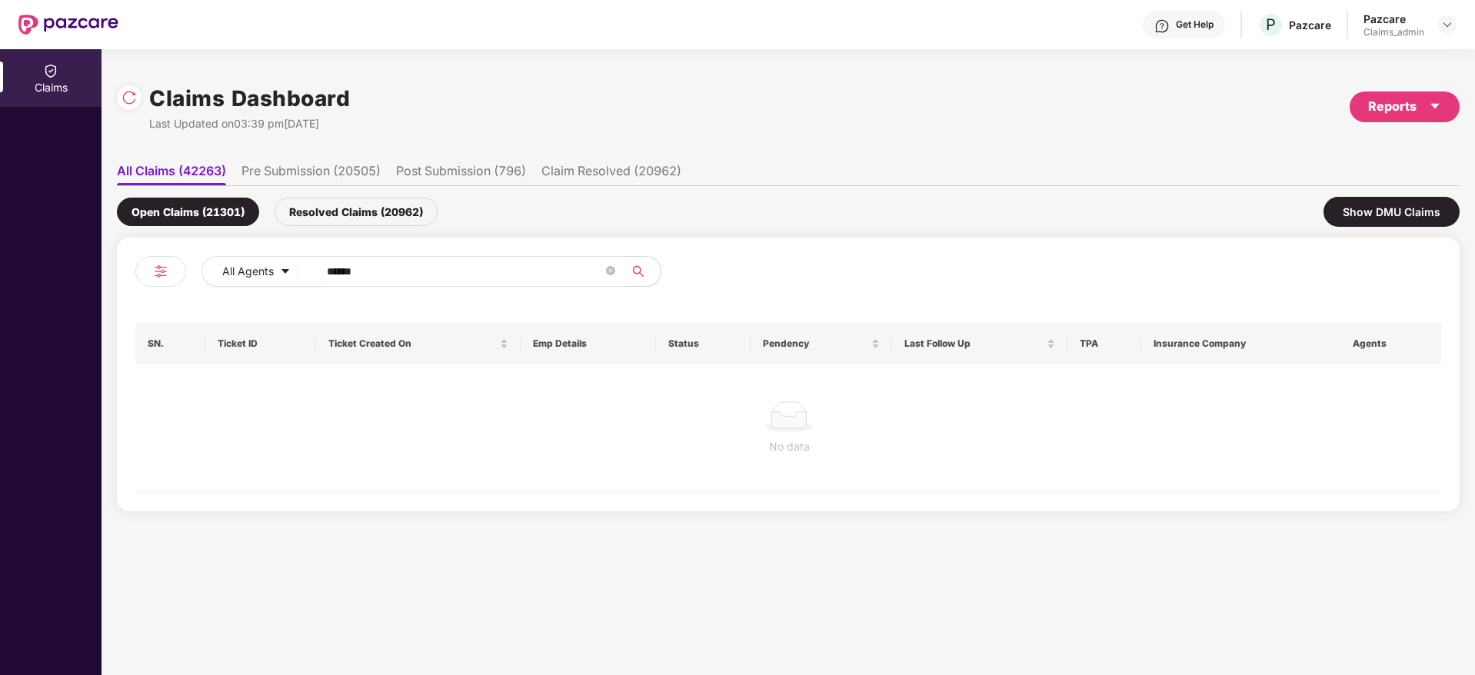
click at [436, 260] on input "******" at bounding box center [465, 271] width 276 height 23
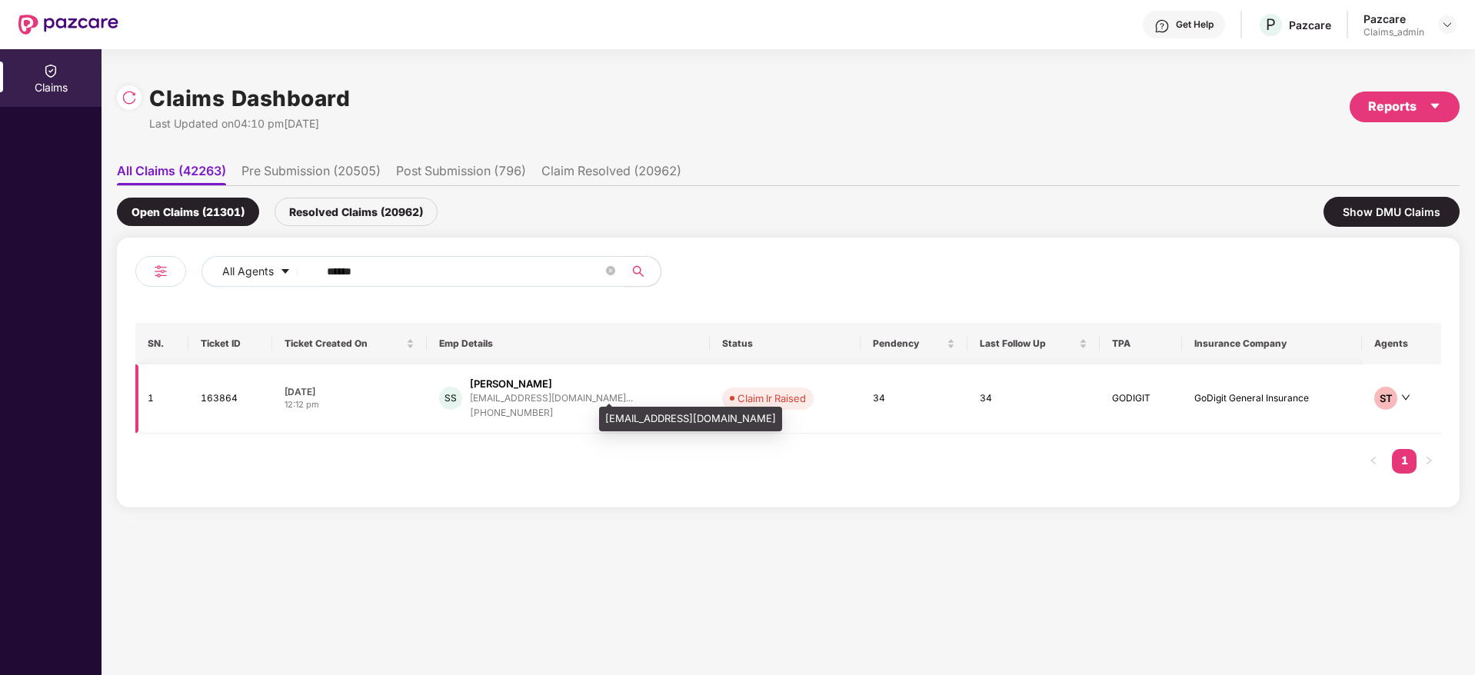
type input "******"
click at [505, 403] on div "[EMAIL_ADDRESS][DOMAIN_NAME]..." at bounding box center [551, 398] width 163 height 10
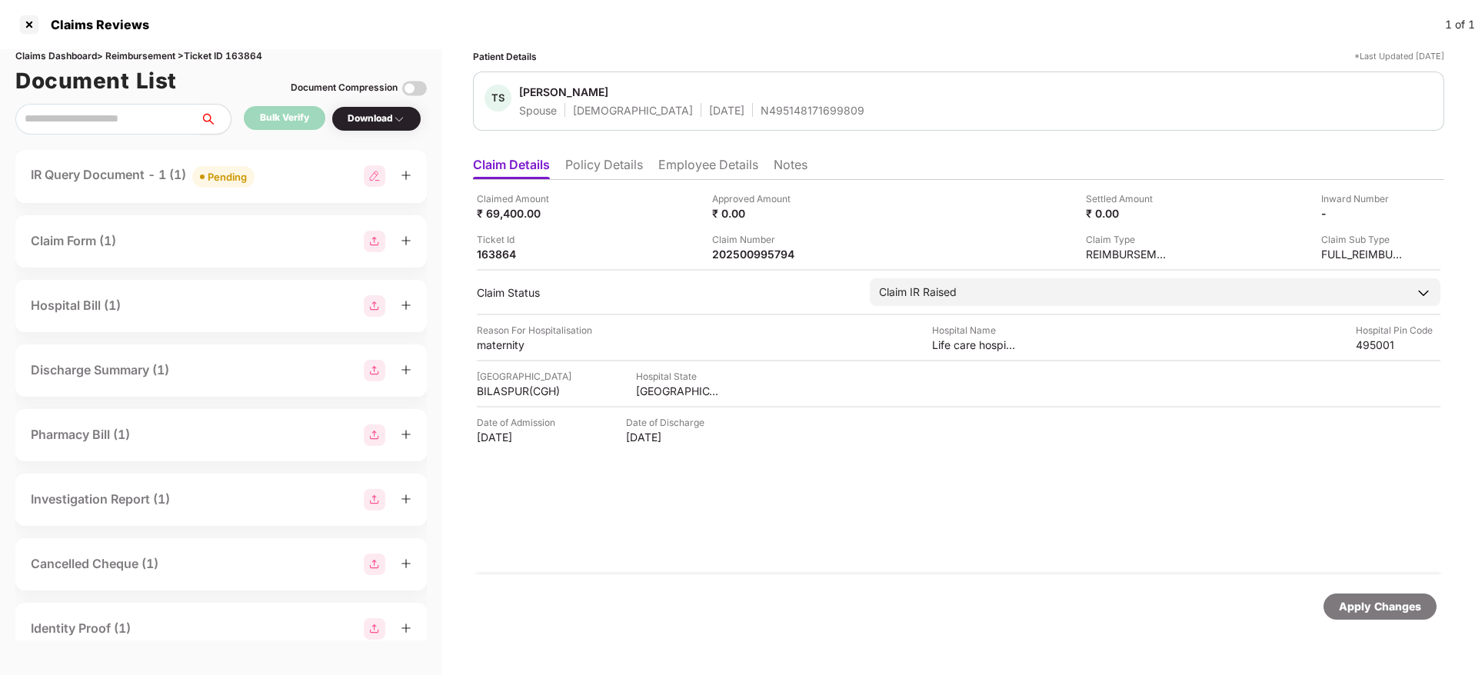
click at [717, 166] on li "Employee Details" at bounding box center [708, 168] width 100 height 22
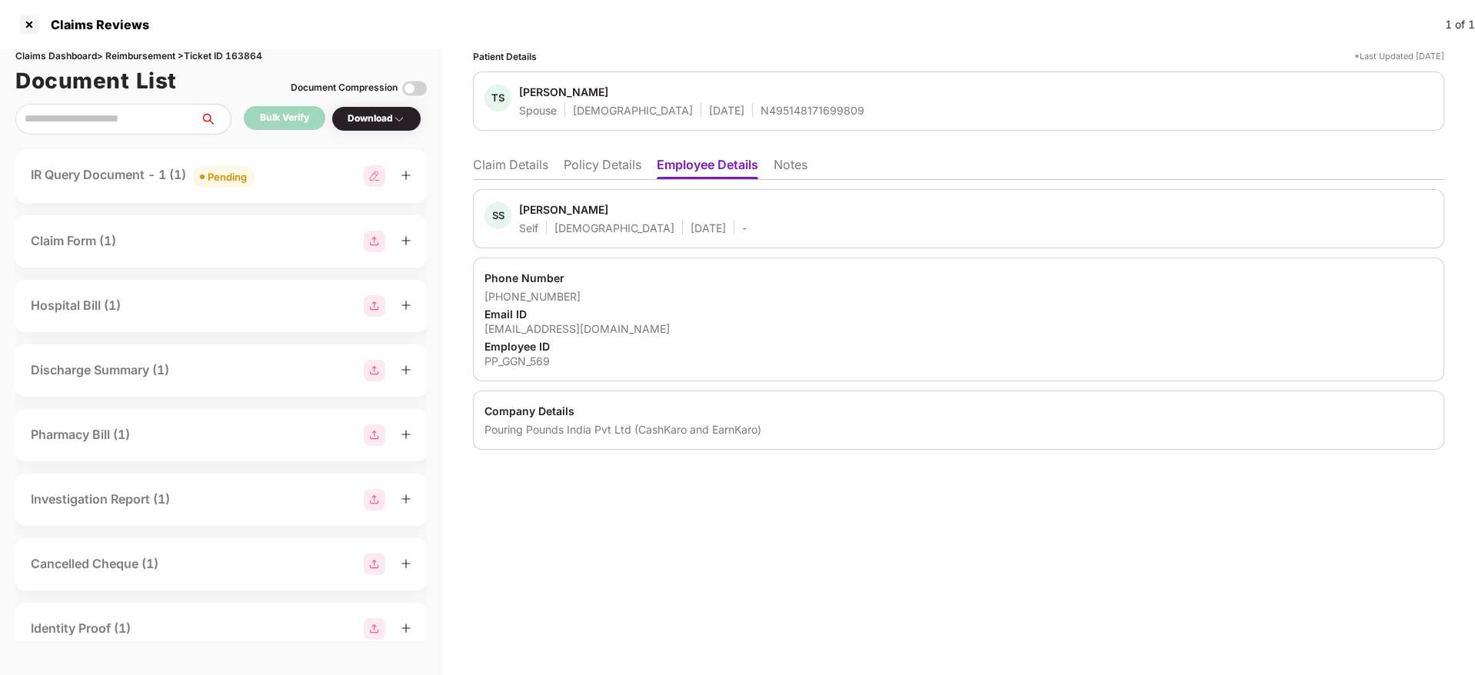
click at [532, 180] on div "SS Sagar Soni Self [DEMOGRAPHIC_DATA] [DATE] - Phone Number [PHONE_NUMBER] Emai…" at bounding box center [958, 315] width 971 height 270
click at [531, 169] on li "Claim Details" at bounding box center [510, 168] width 75 height 22
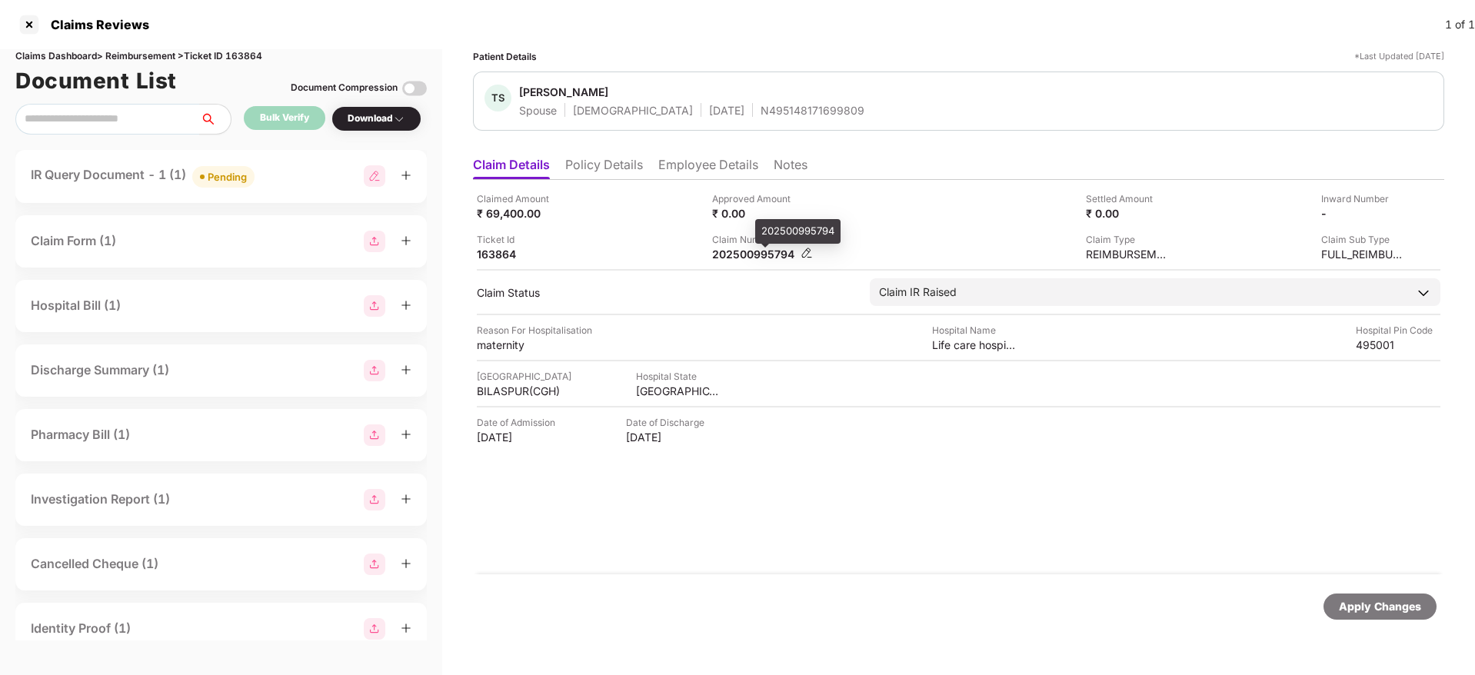
click at [773, 256] on div "202500995794" at bounding box center [754, 254] width 85 height 15
copy div "202500995794"
click at [28, 19] on div at bounding box center [29, 24] width 25 height 25
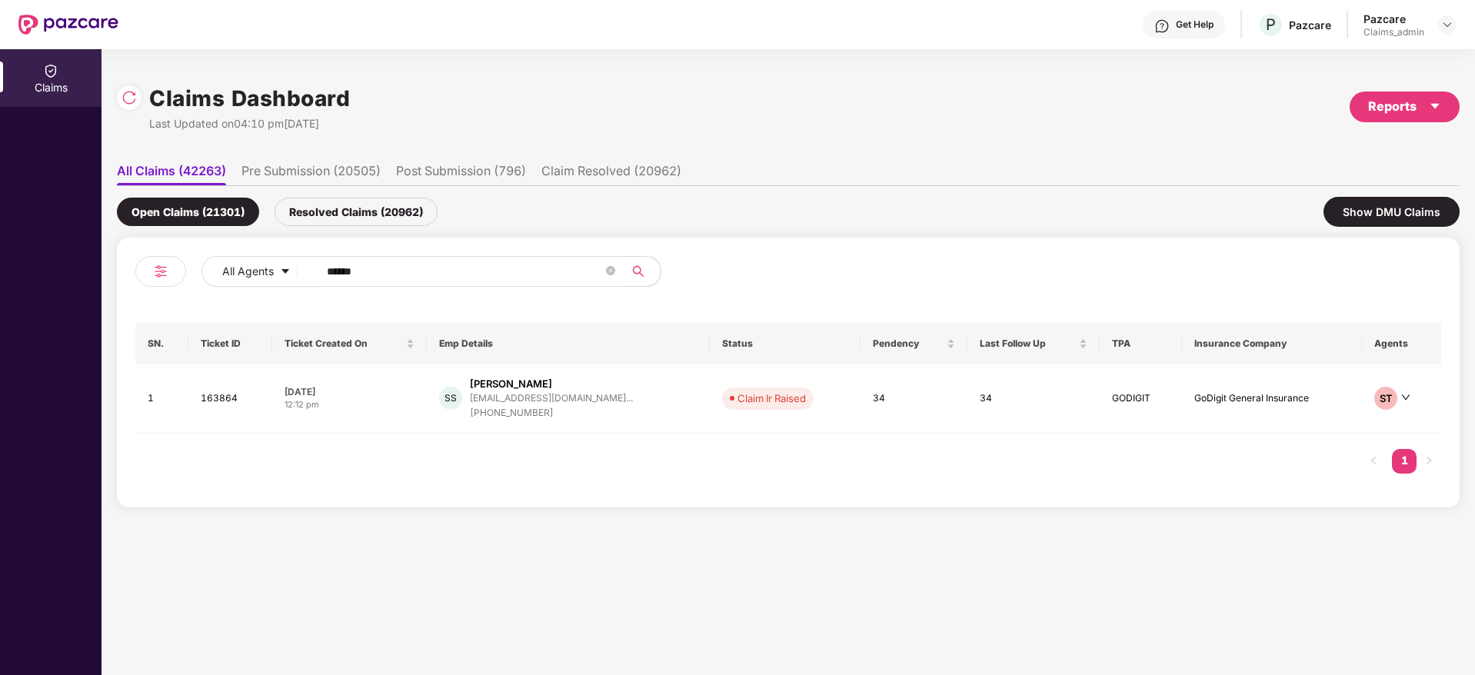
drag, startPoint x: 405, startPoint y: 270, endPoint x: 174, endPoint y: 324, distance: 237.6
click at [162, 316] on div "All Agents ****** SN. Ticket ID Ticket Created On Emp Details Status Pendency L…" at bounding box center [788, 372] width 1306 height 233
paste input "text"
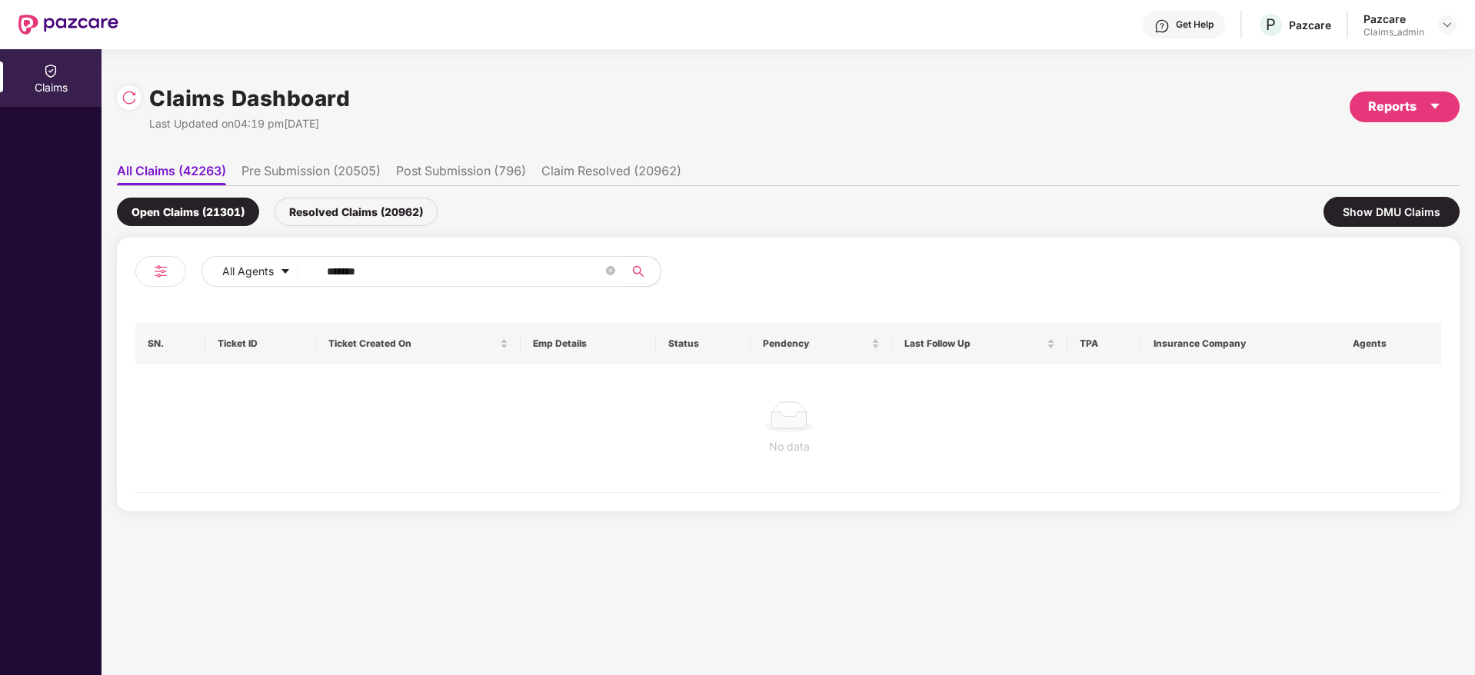
type input "******"
click at [371, 216] on div "Resolved Claims (20962)" at bounding box center [355, 212] width 163 height 28
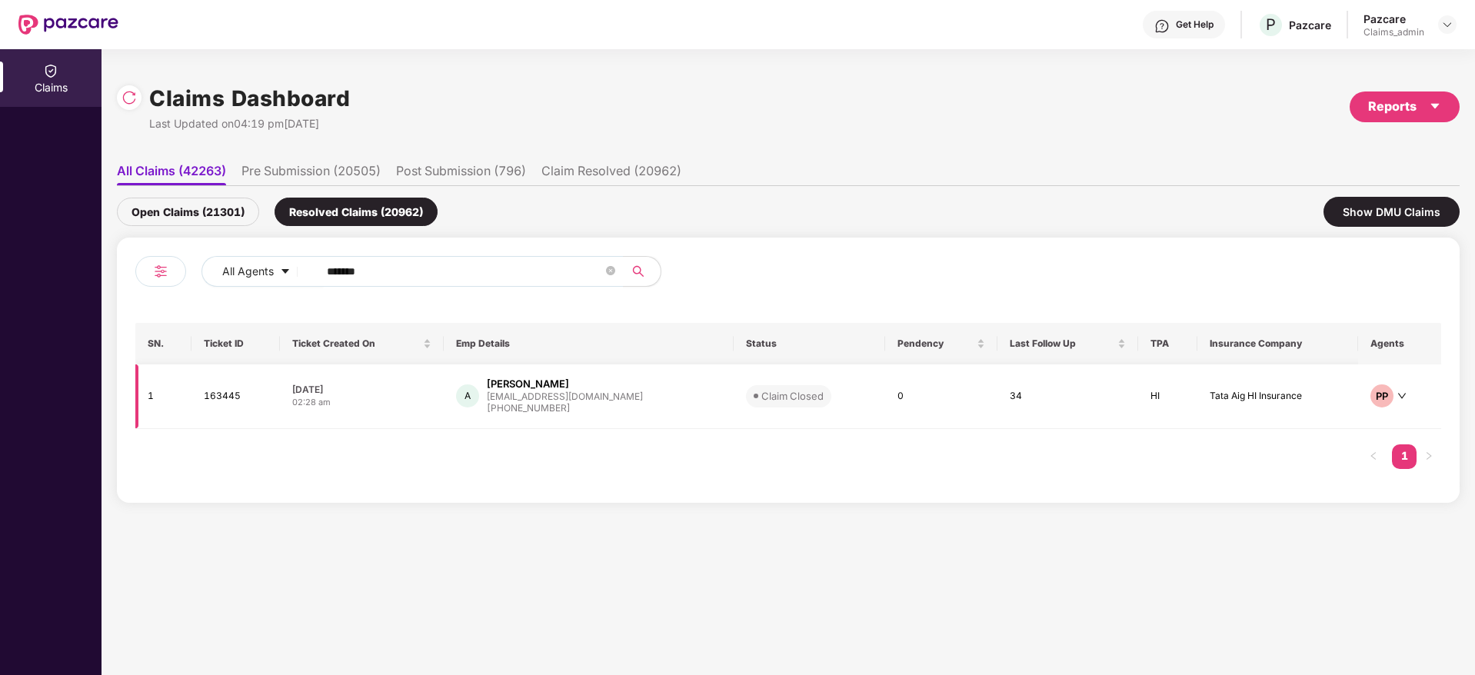
click at [535, 408] on div "[PHONE_NUMBER]" at bounding box center [565, 408] width 156 height 15
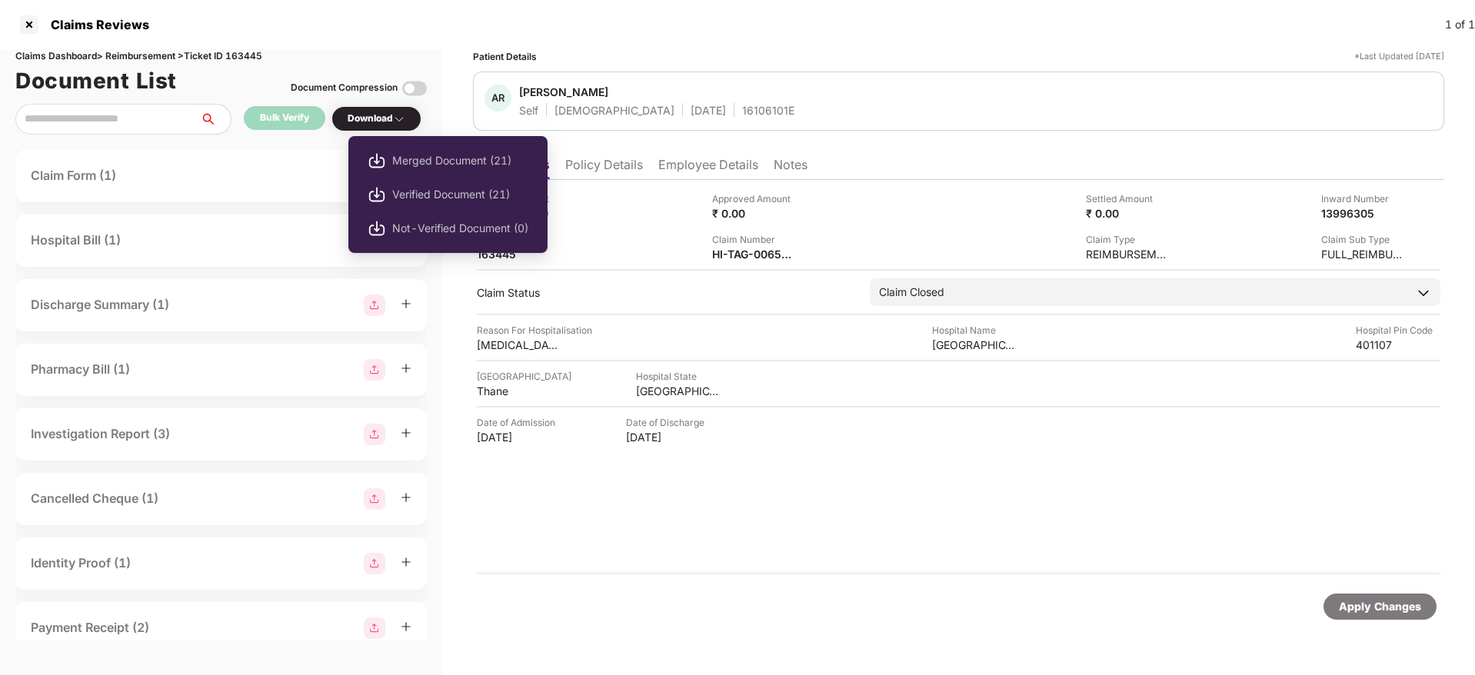
click at [379, 111] on div "Download" at bounding box center [377, 118] width 58 height 15
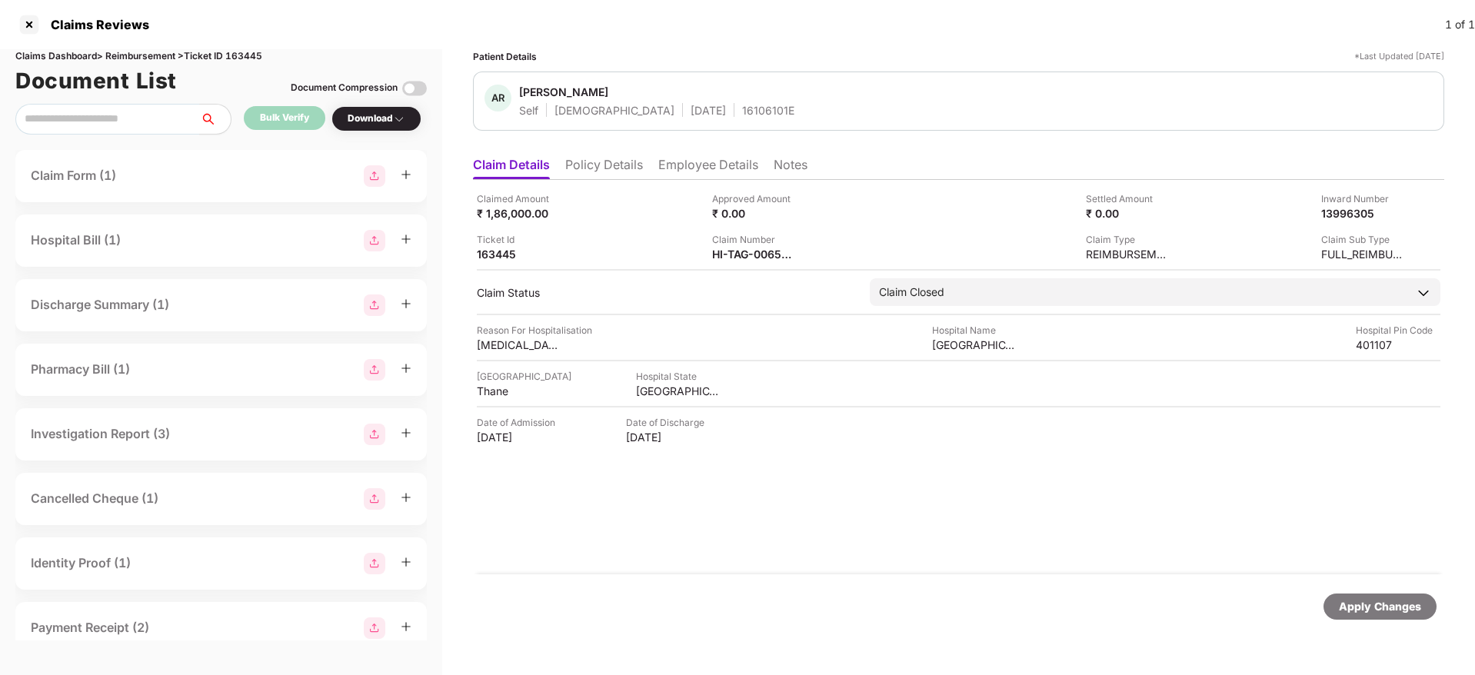
click at [379, 111] on div "Download" at bounding box center [377, 118] width 58 height 15
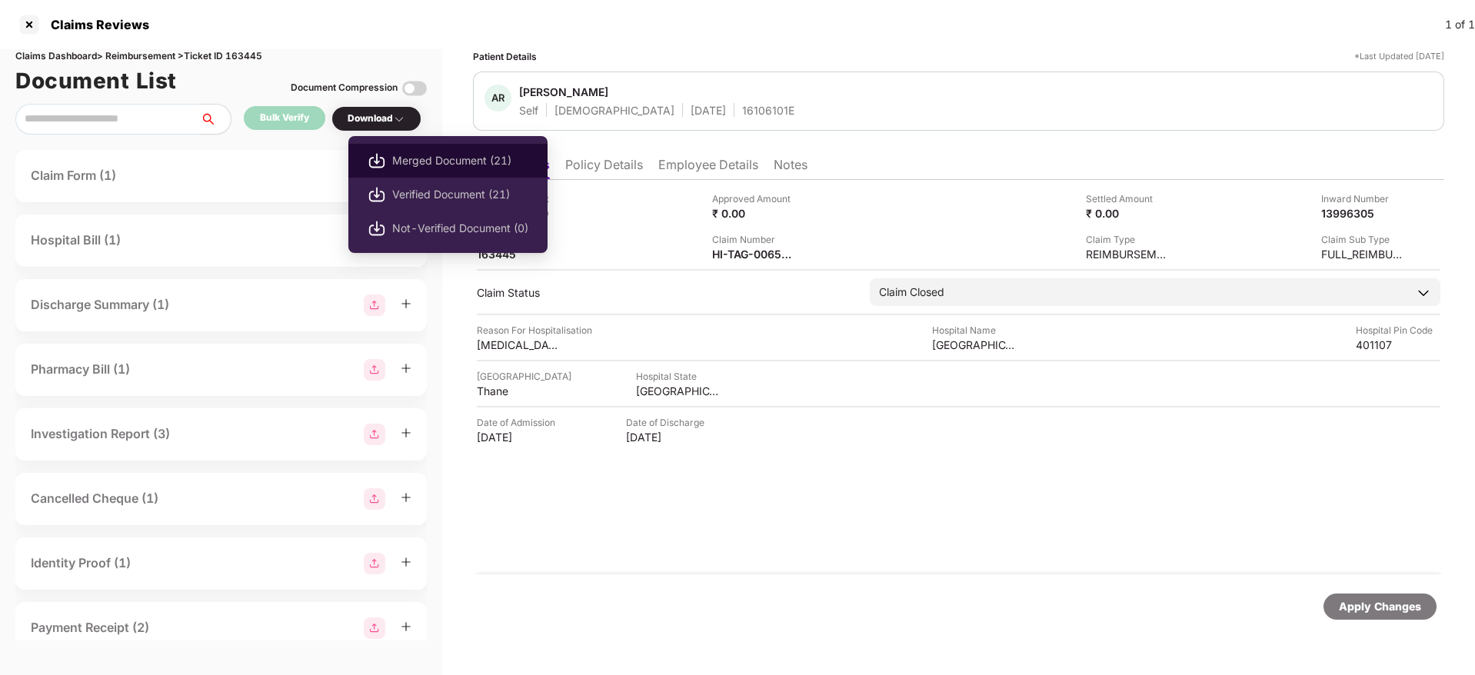
click at [412, 174] on li "Merged Document (21)" at bounding box center [447, 161] width 199 height 34
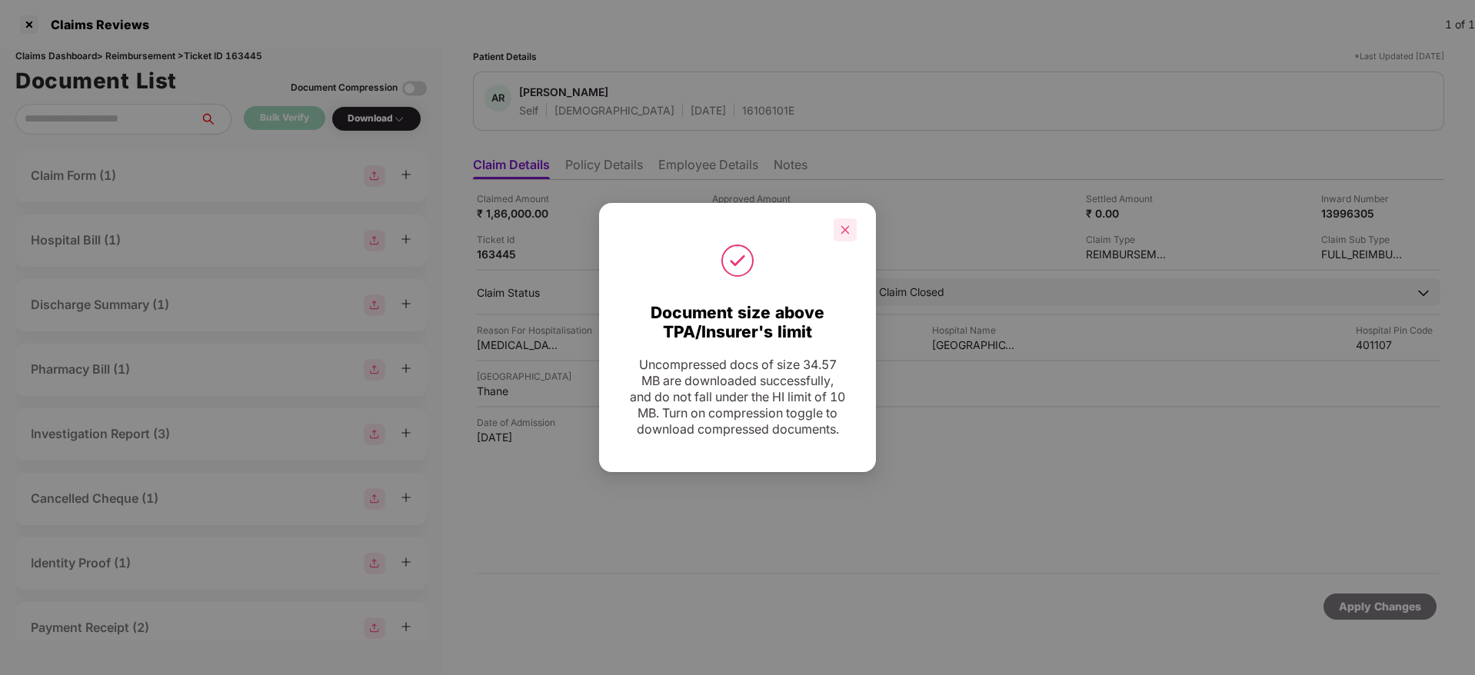
click at [839, 225] on div at bounding box center [844, 229] width 23 height 23
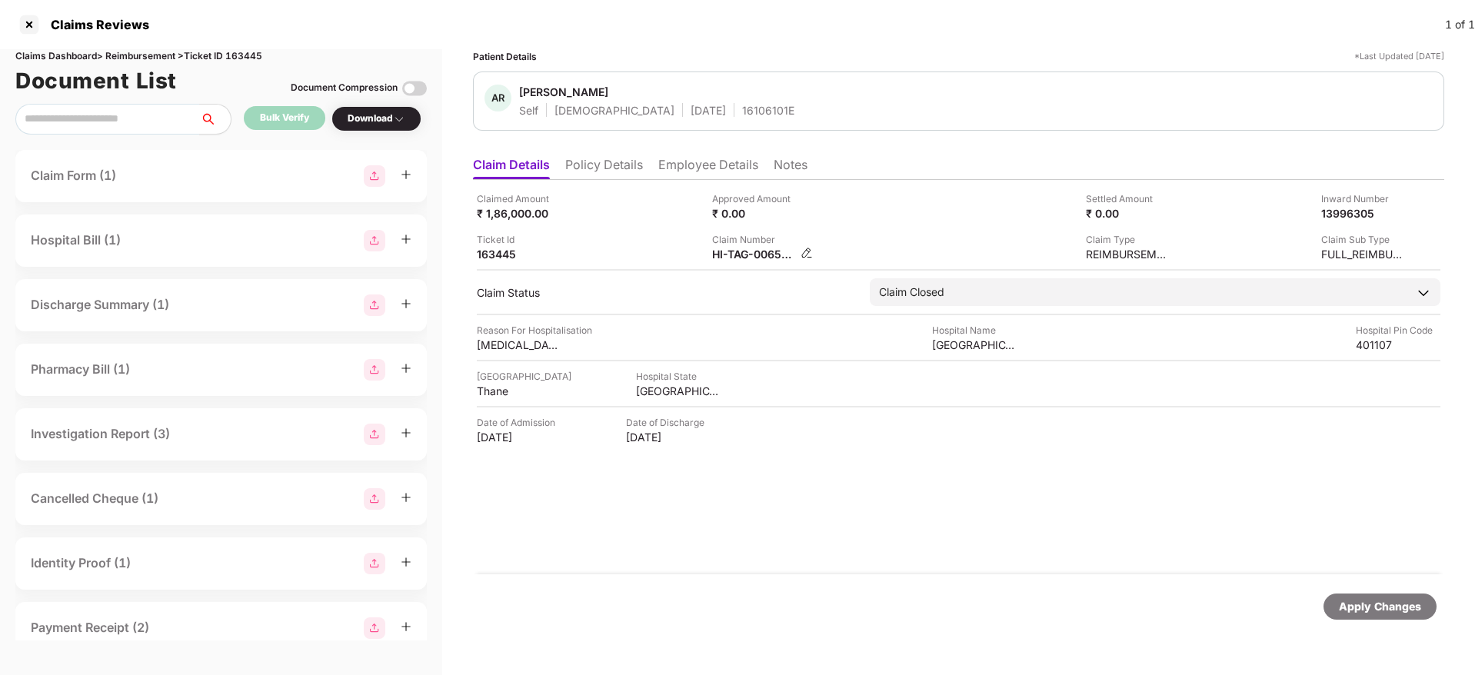
click at [803, 255] on img at bounding box center [806, 253] width 12 height 12
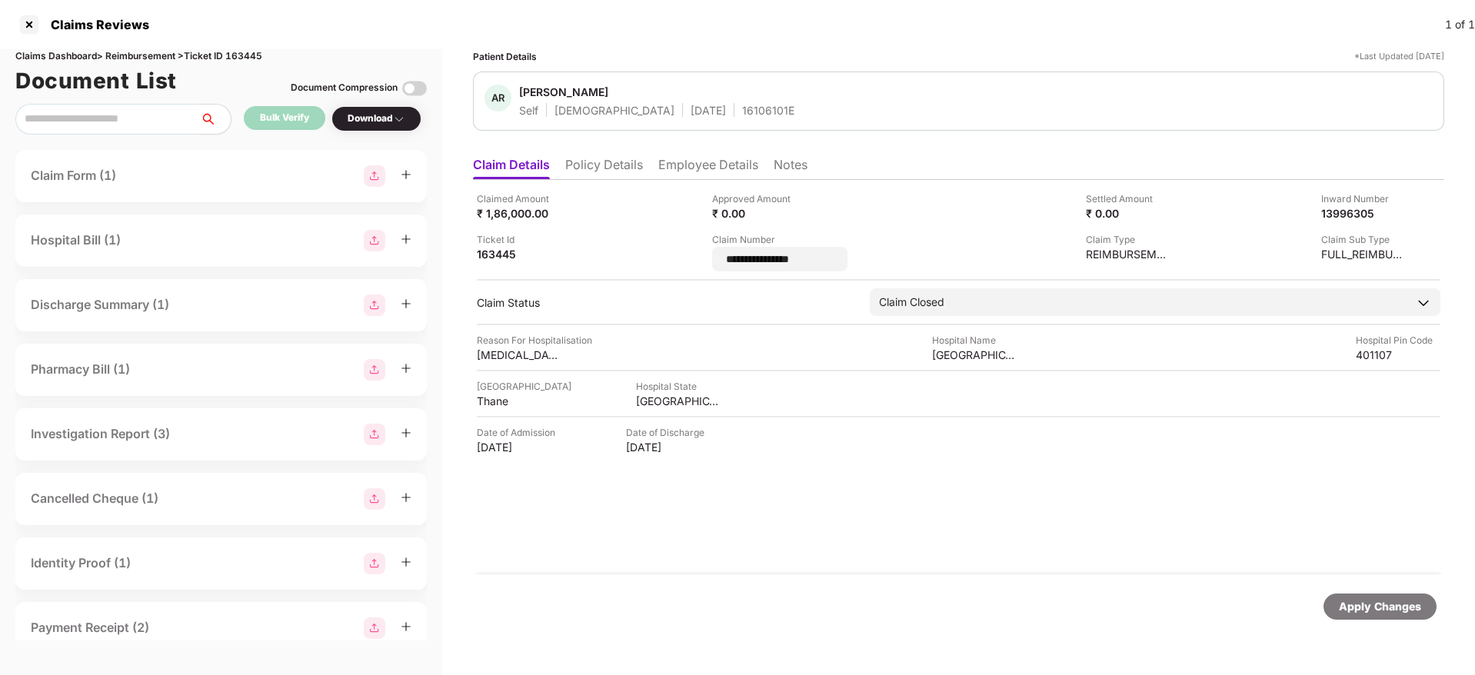
drag, startPoint x: 842, startPoint y: 261, endPoint x: 817, endPoint y: 375, distance: 117.2
click at [692, 258] on div "**********" at bounding box center [958, 231] width 963 height 80
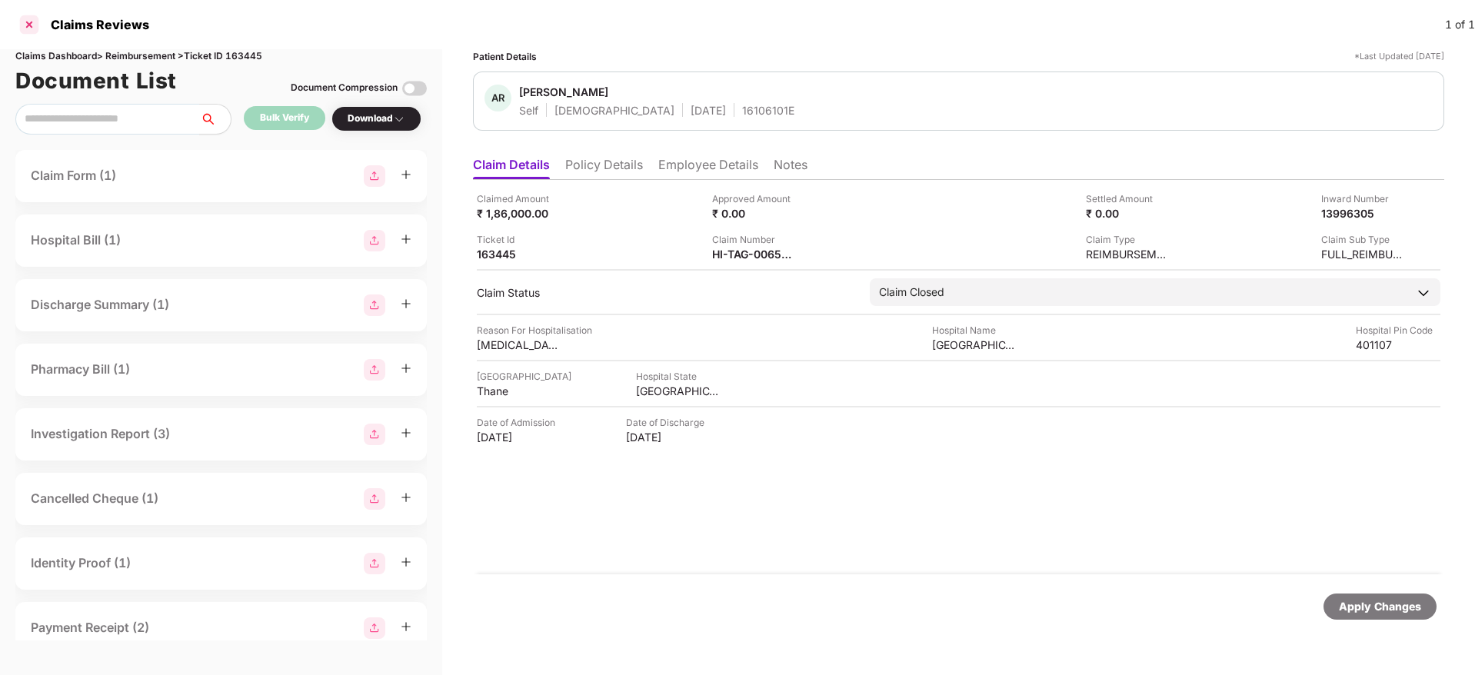
click at [27, 18] on div at bounding box center [29, 24] width 25 height 25
